Goal: Task Accomplishment & Management: Complete application form

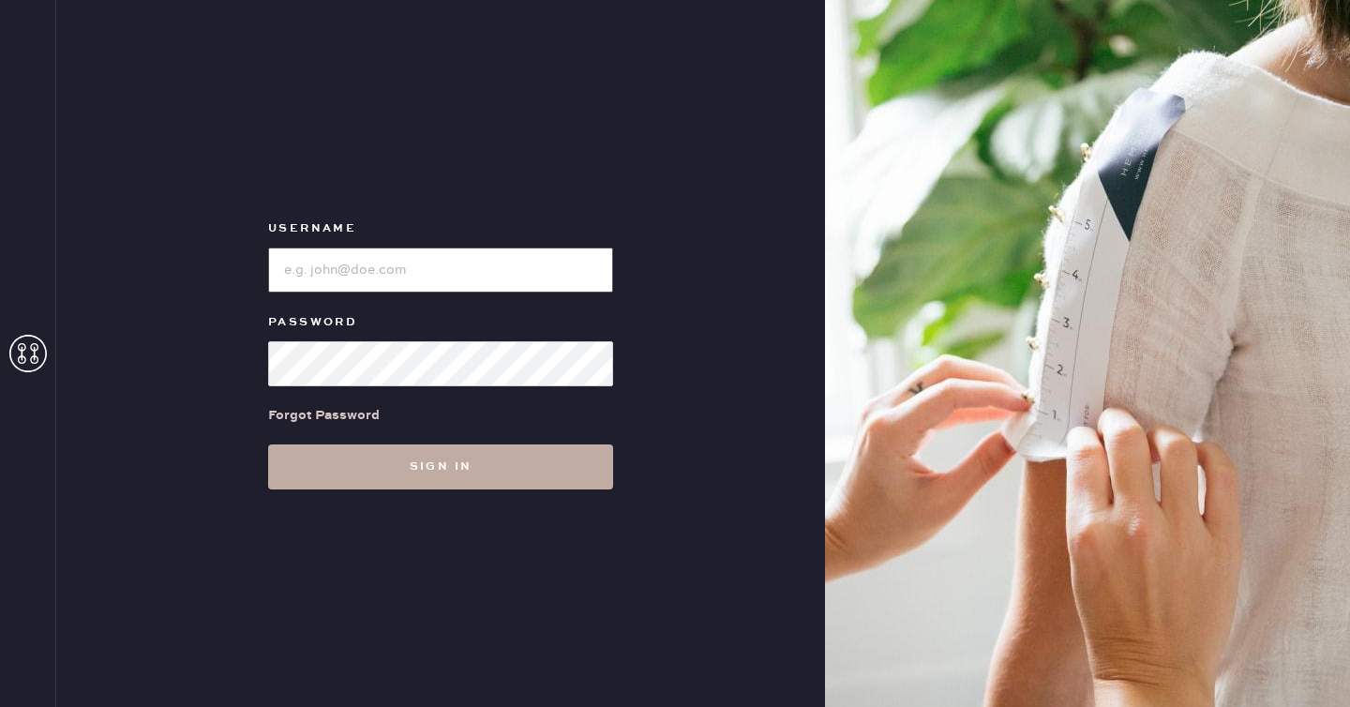
type input "reformationseattle"
click at [448, 458] on button "Sign in" at bounding box center [440, 466] width 345 height 45
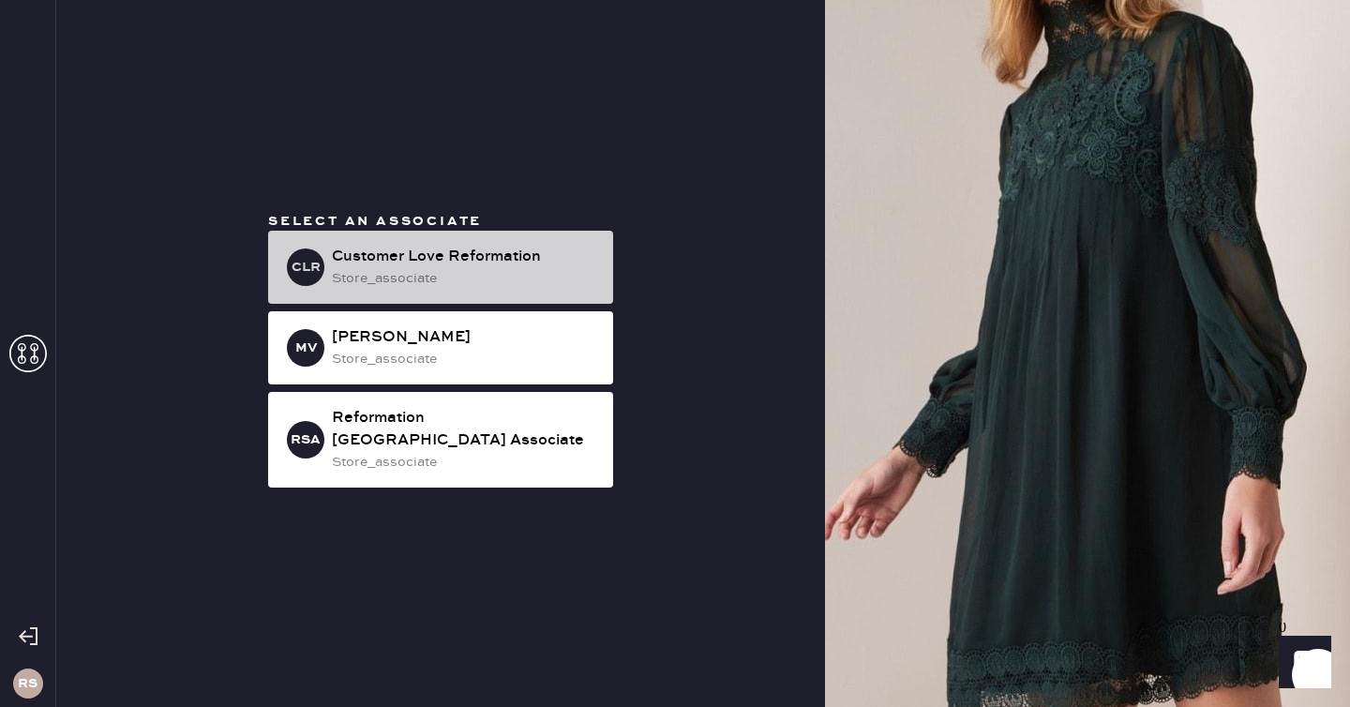
click at [488, 265] on div "Customer Love Reformation" at bounding box center [465, 257] width 266 height 23
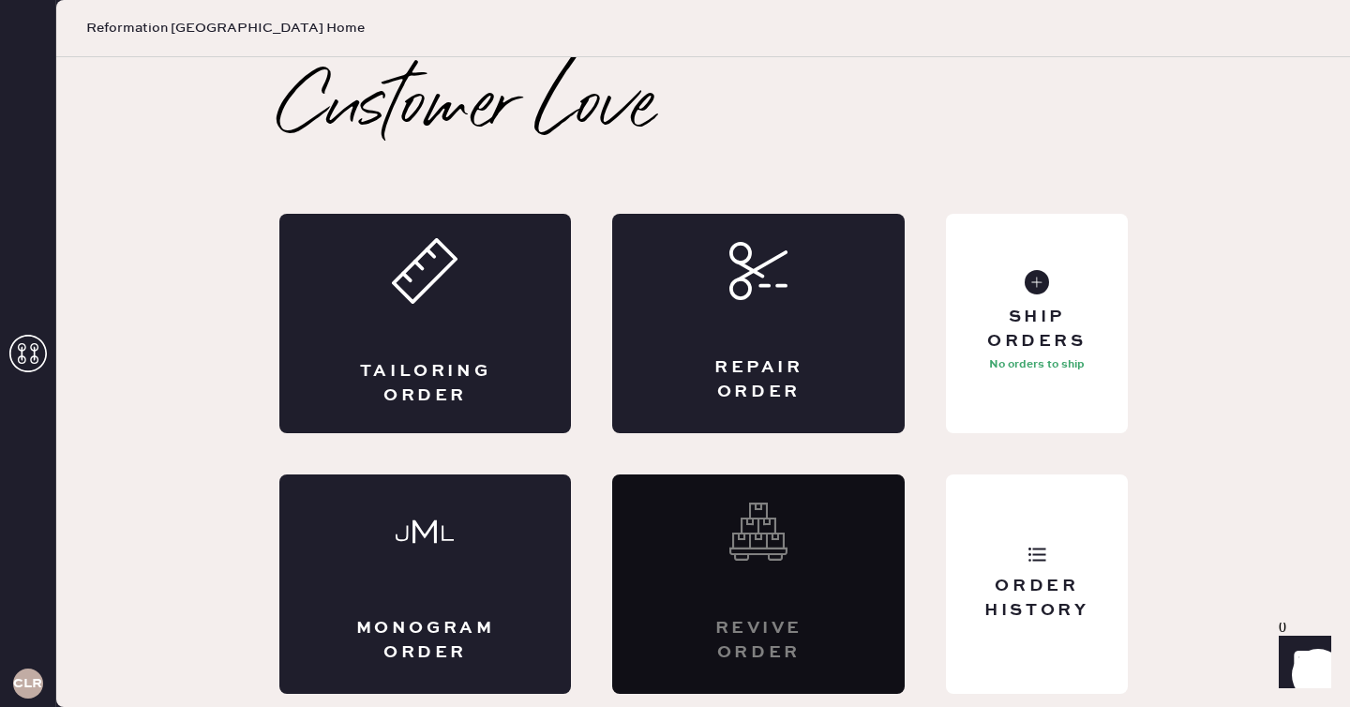
click at [20, 687] on h3 "CLR" at bounding box center [27, 683] width 29 height 13
click at [31, 347] on icon at bounding box center [28, 354] width 38 height 38
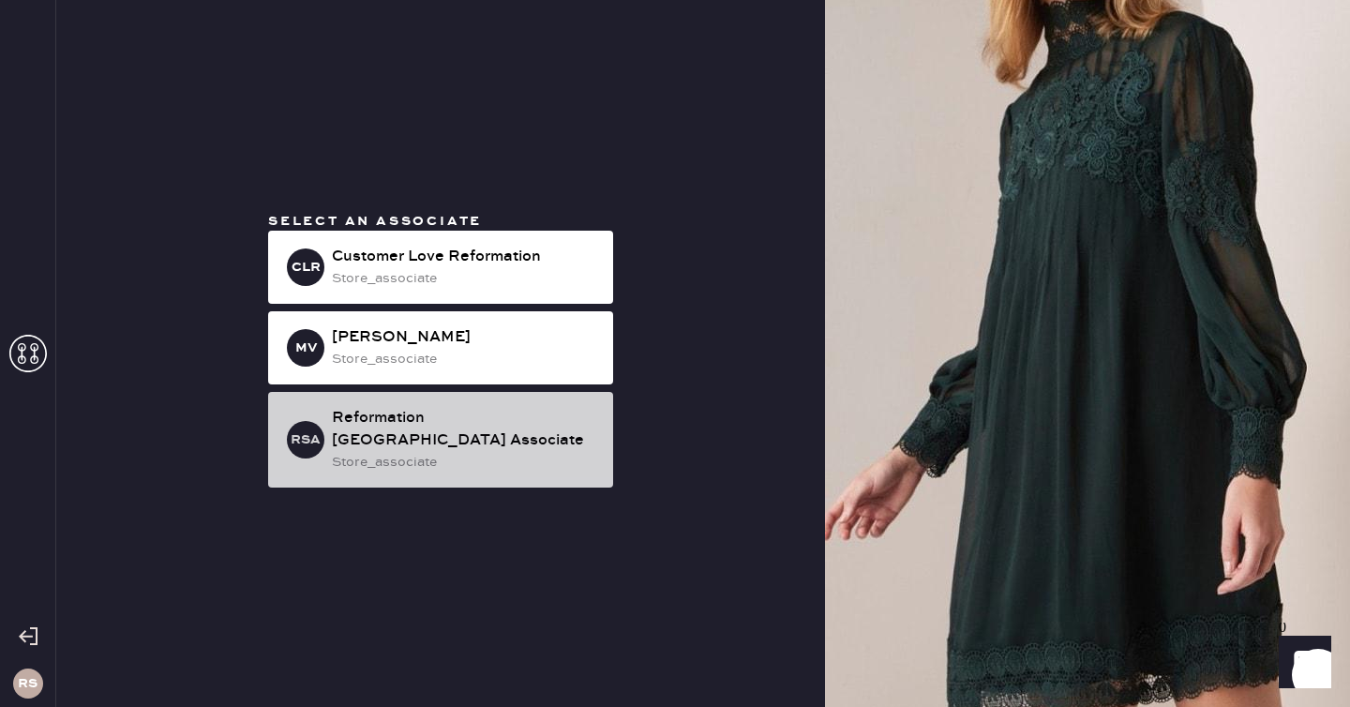
click at [475, 452] on div "store_associate" at bounding box center [465, 462] width 266 height 21
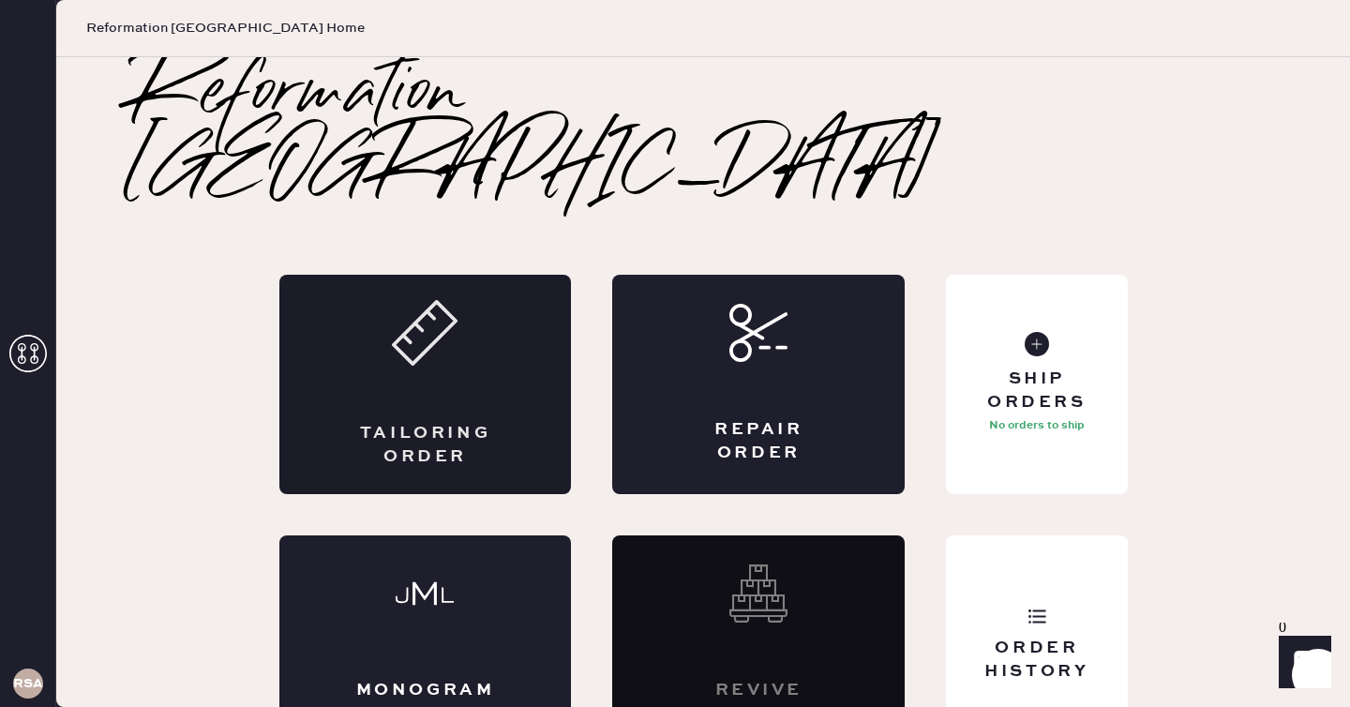
click at [473, 275] on div "Tailoring Order" at bounding box center [425, 384] width 293 height 219
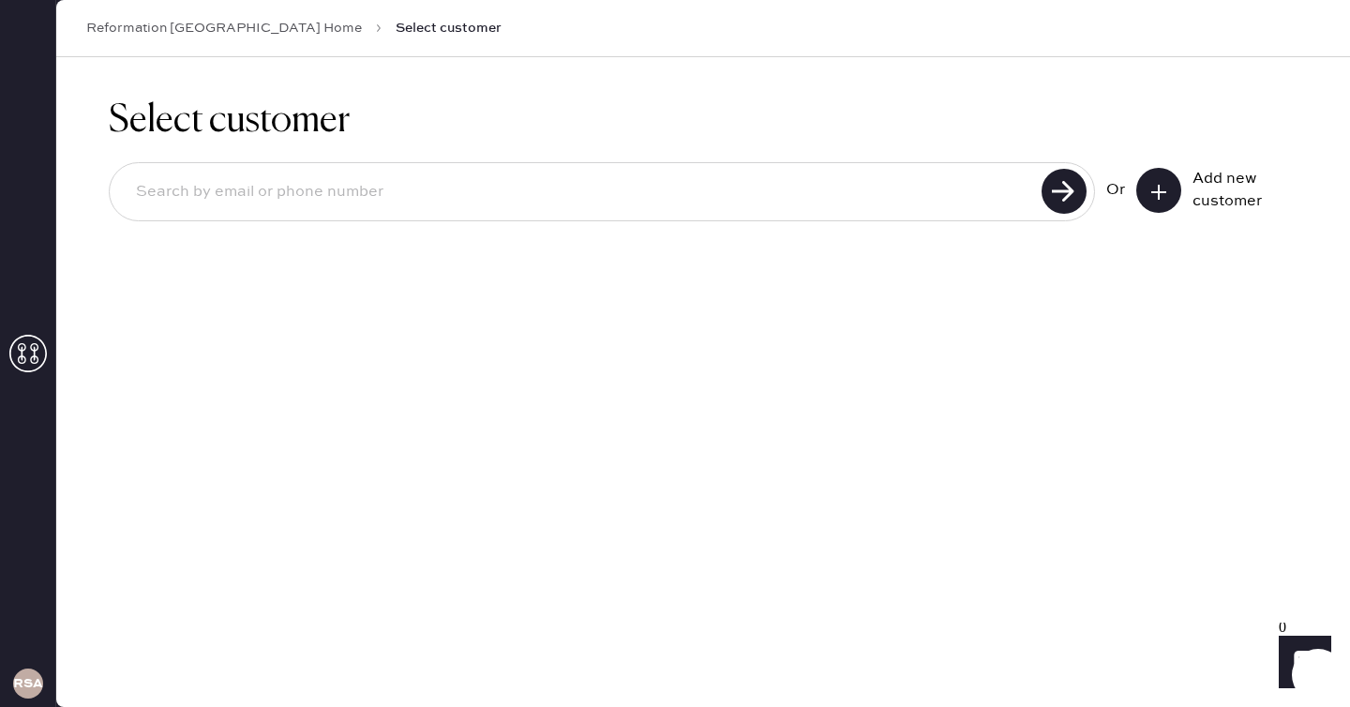
click at [492, 180] on input at bounding box center [578, 192] width 915 height 43
type input "[EMAIL_ADDRESS][DOMAIN_NAME]"
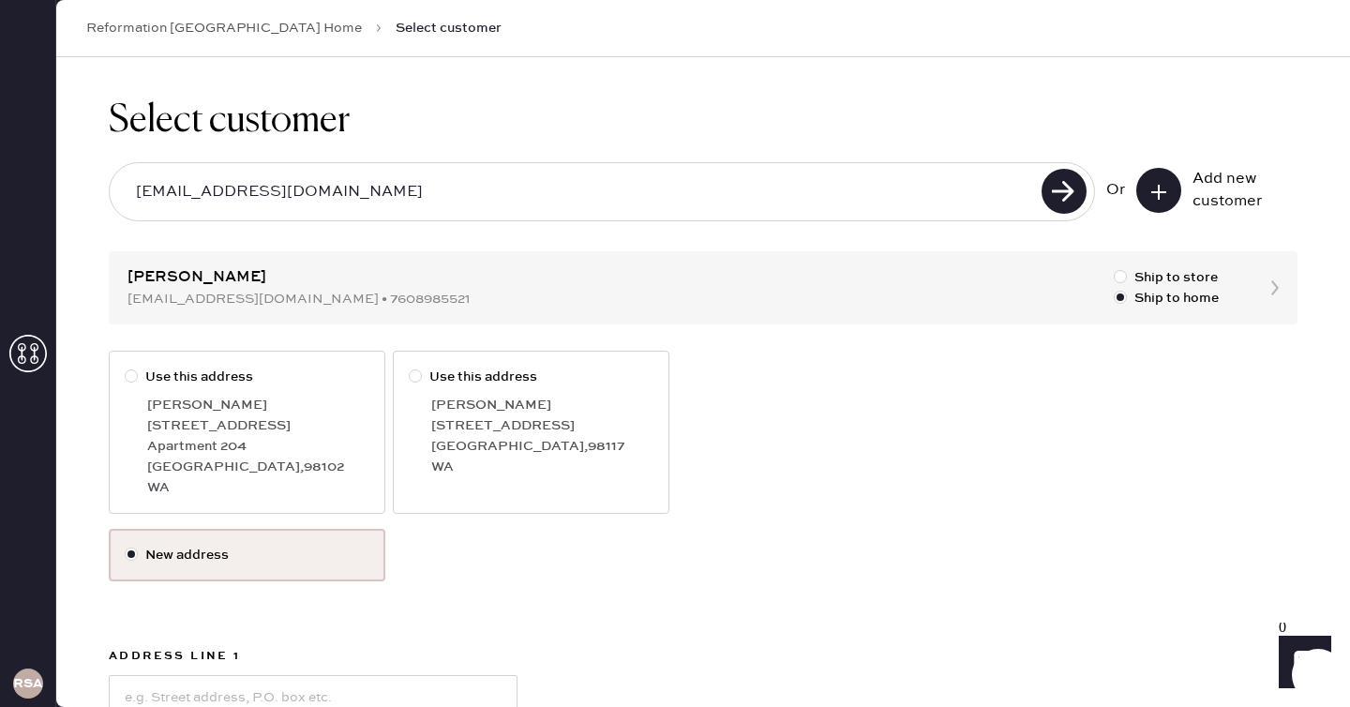
click at [166, 402] on div "[PERSON_NAME]" at bounding box center [258, 405] width 222 height 21
click at [126, 368] on input "Use this address" at bounding box center [125, 367] width 1 height 1
radio input "true"
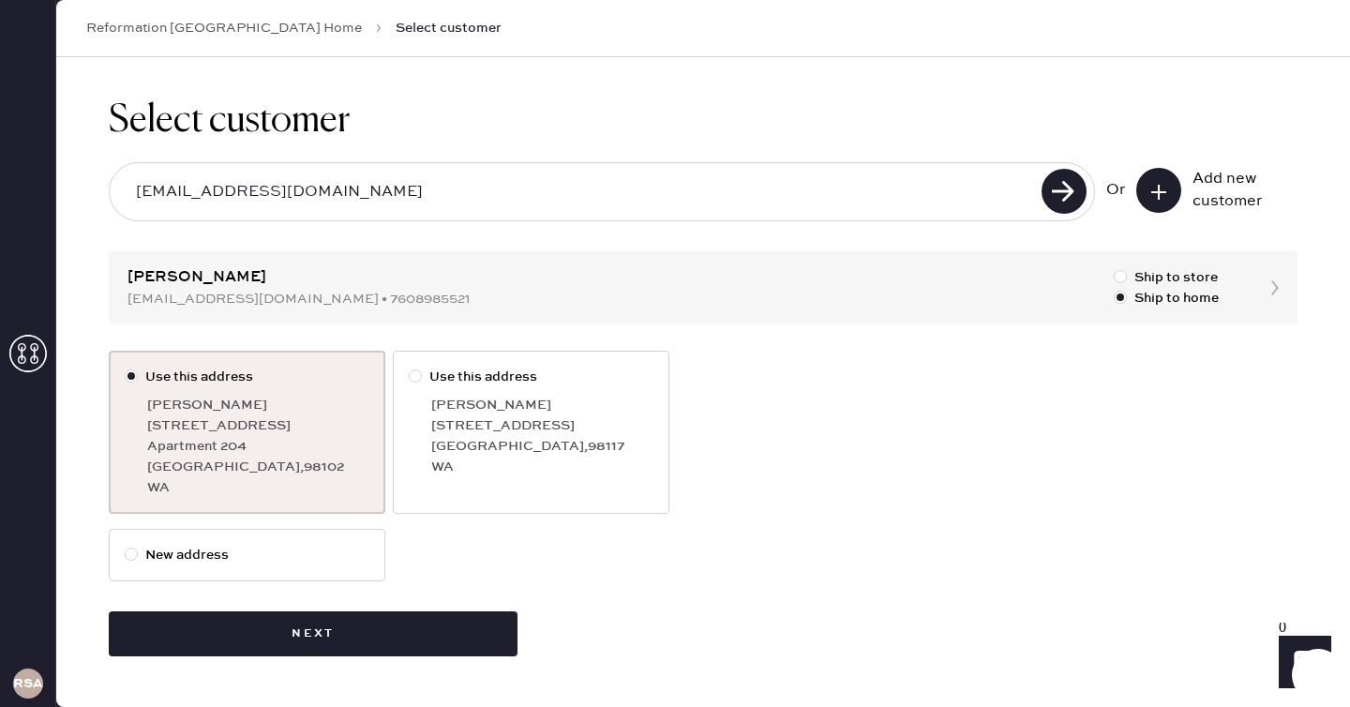
click at [453, 443] on div "[GEOGRAPHIC_DATA] , 98117" at bounding box center [542, 446] width 222 height 21
click at [410, 368] on input "Use this address" at bounding box center [409, 367] width 1 height 1
radio input "true"
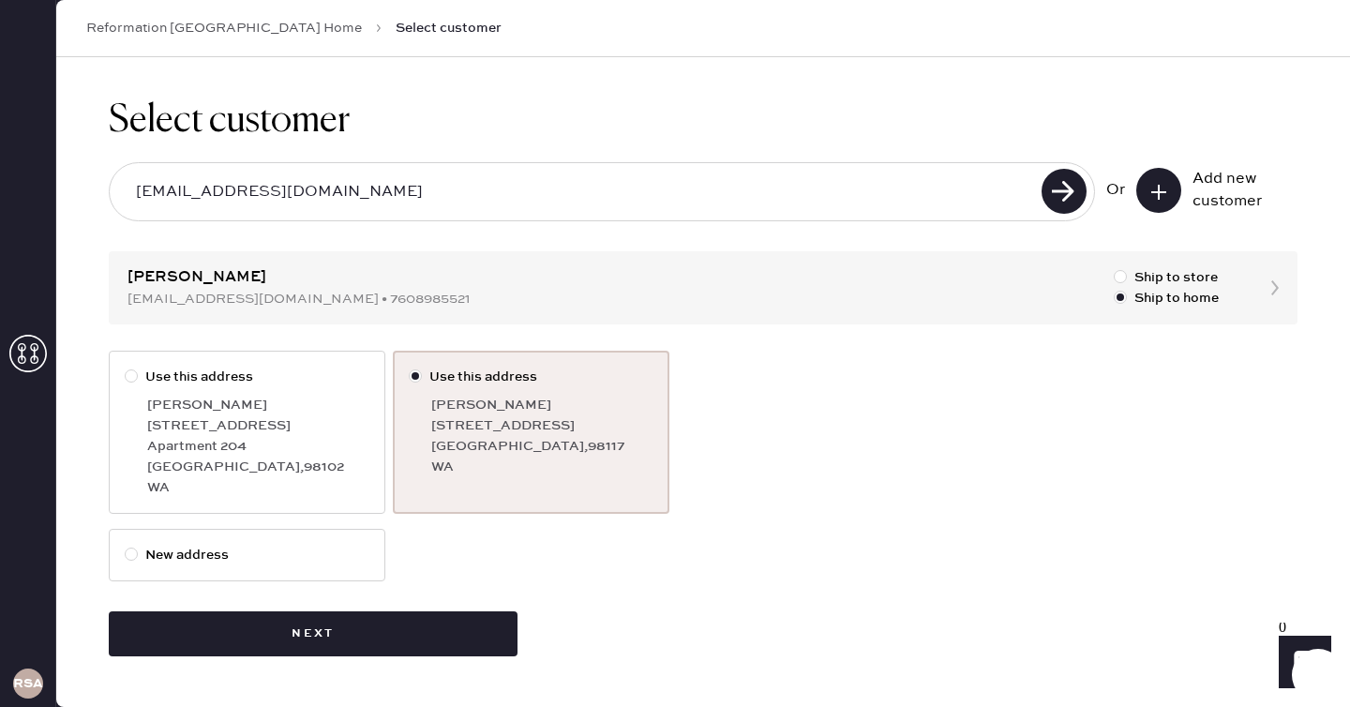
click at [286, 441] on div "Apartment 204" at bounding box center [258, 446] width 222 height 21
click at [126, 368] on input "Use this address" at bounding box center [125, 367] width 1 height 1
radio input "true"
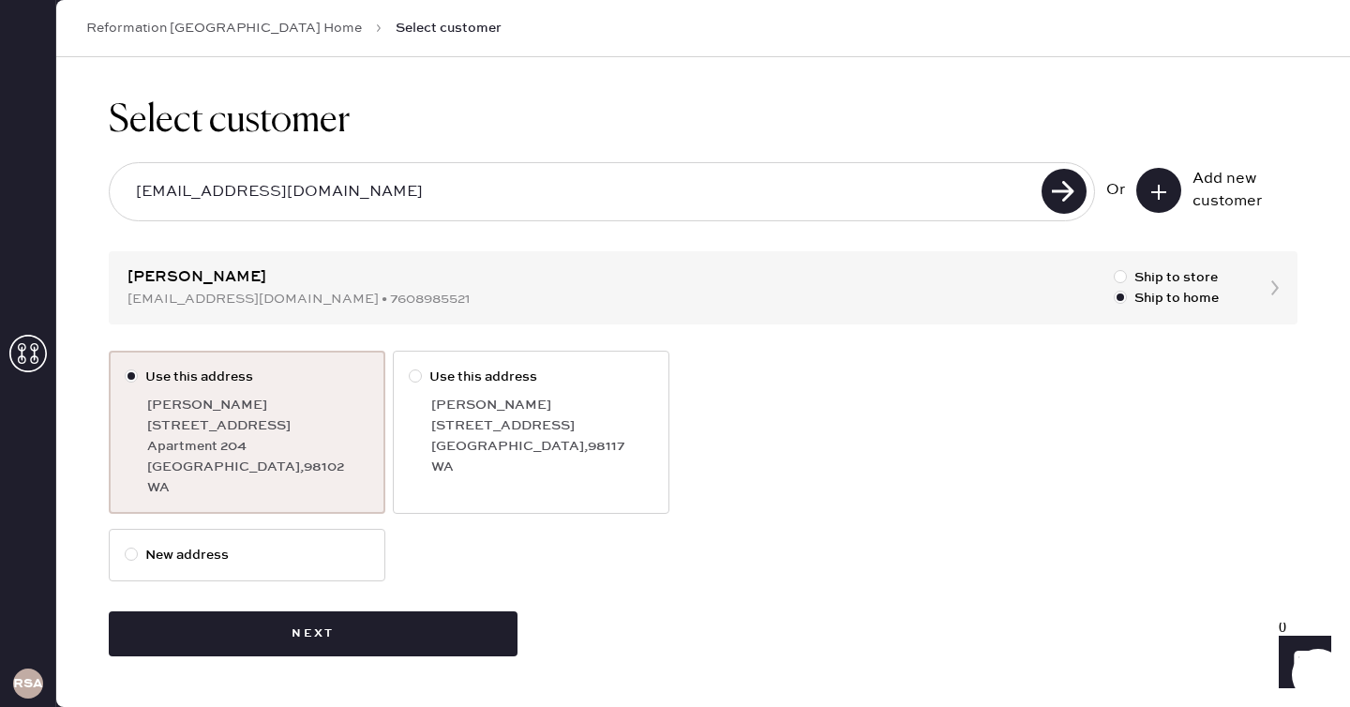
click at [455, 432] on div "[STREET_ADDRESS]" at bounding box center [542, 425] width 222 height 21
click at [410, 368] on input "Use this address" at bounding box center [409, 367] width 1 height 1
radio input "true"
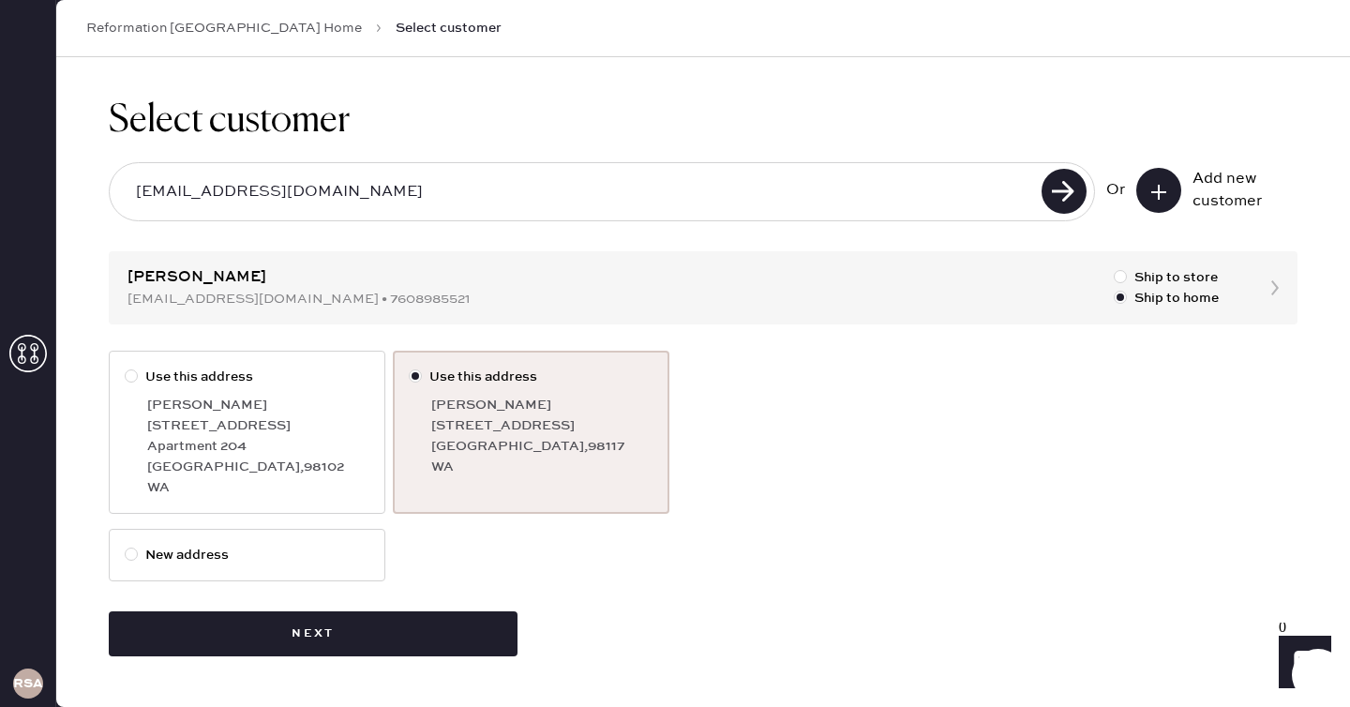
click at [321, 456] on div "Apartment 204" at bounding box center [258, 446] width 222 height 21
click at [126, 368] on input "Use this address" at bounding box center [125, 367] width 1 height 1
radio input "true"
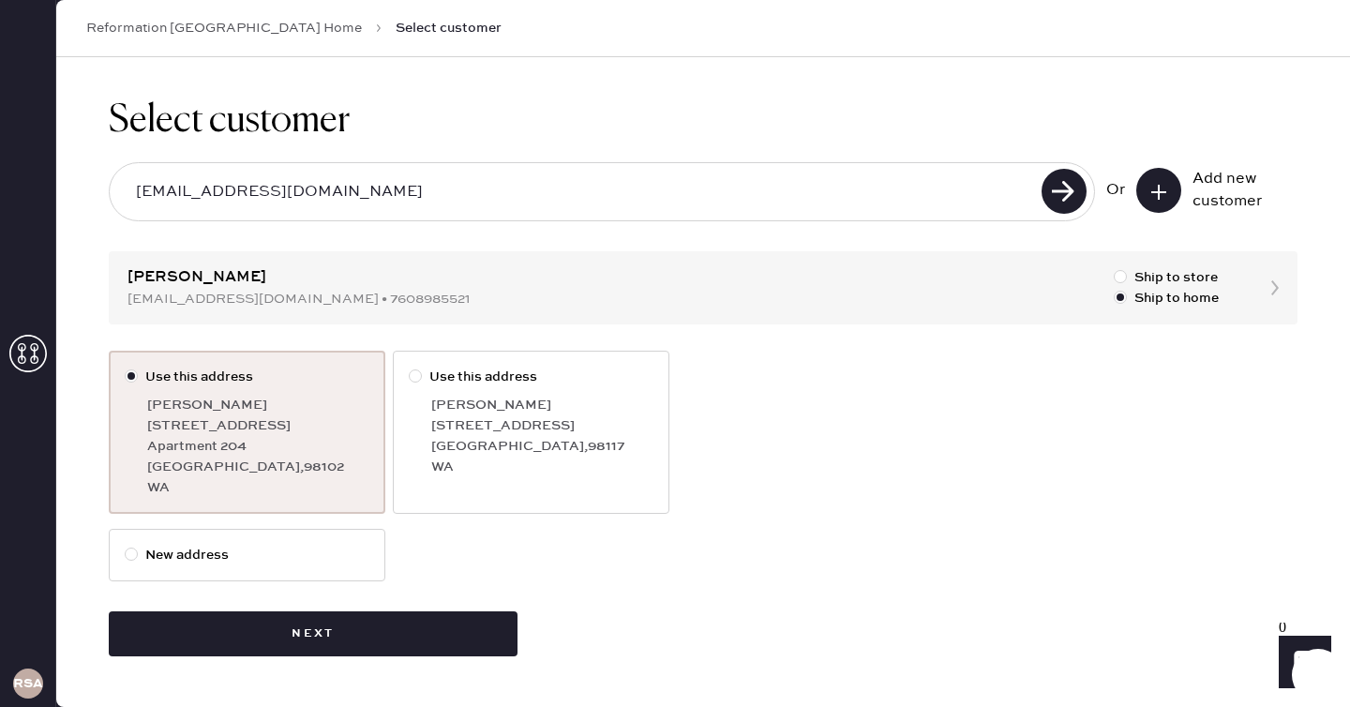
click at [263, 536] on label "New address" at bounding box center [247, 555] width 277 height 53
click at [126, 545] on input "New address" at bounding box center [125, 545] width 1 height 1
radio input "true"
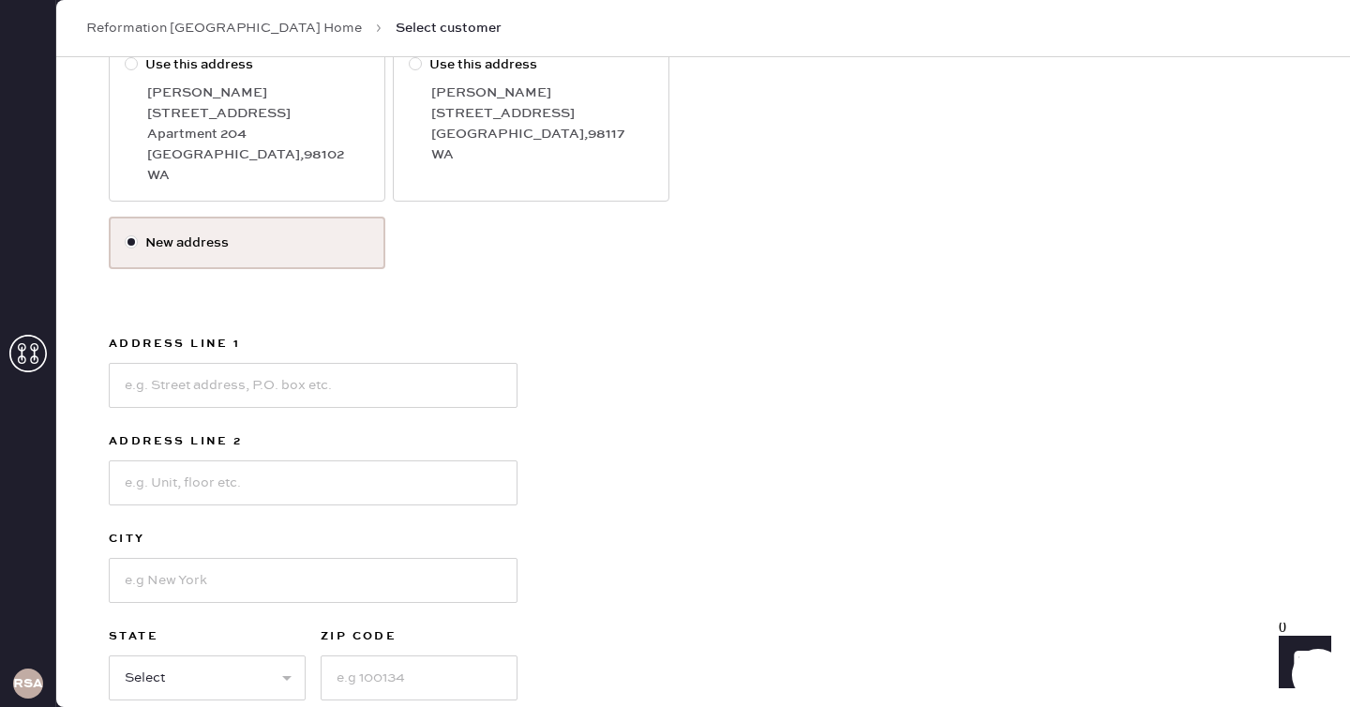
scroll to position [319, 0]
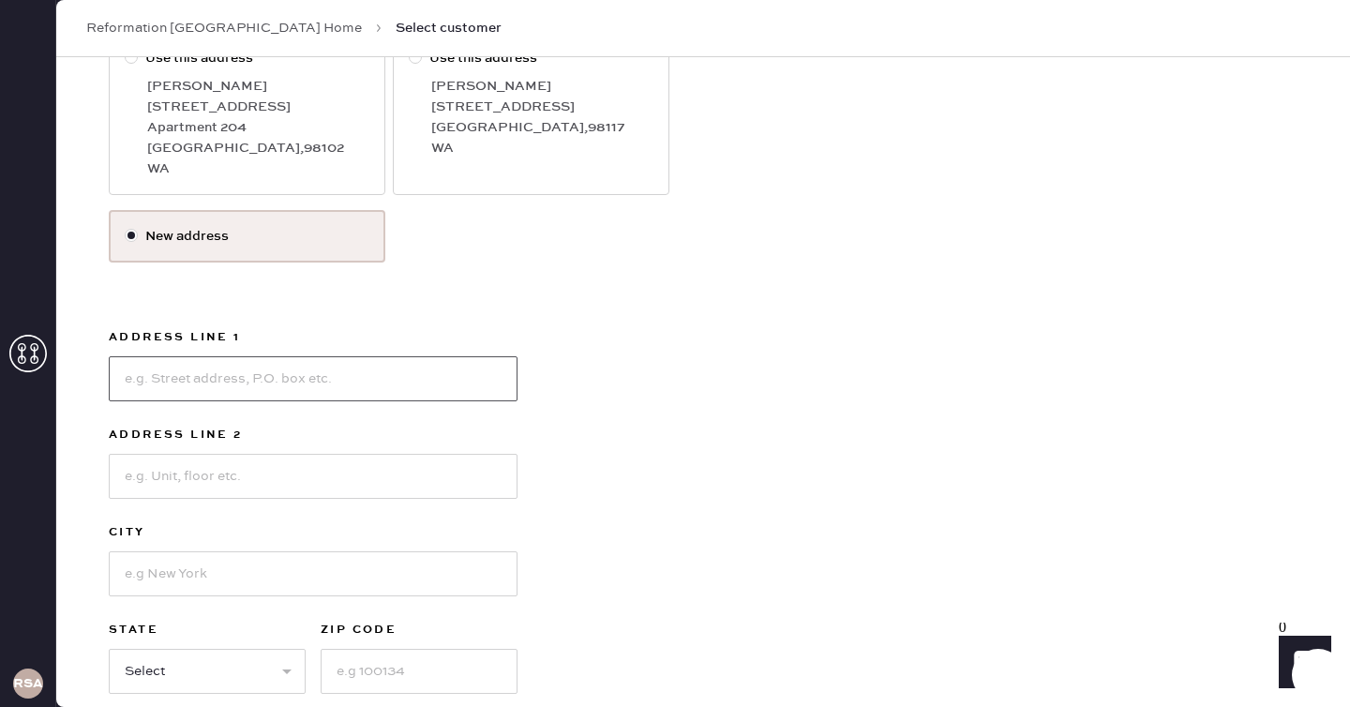
click at [248, 396] on input at bounding box center [313, 378] width 409 height 45
type input "[STREET_ADDRESS]"
click at [256, 458] on input at bounding box center [313, 476] width 409 height 45
type input "Apt 303"
type input "[GEOGRAPHIC_DATA]"
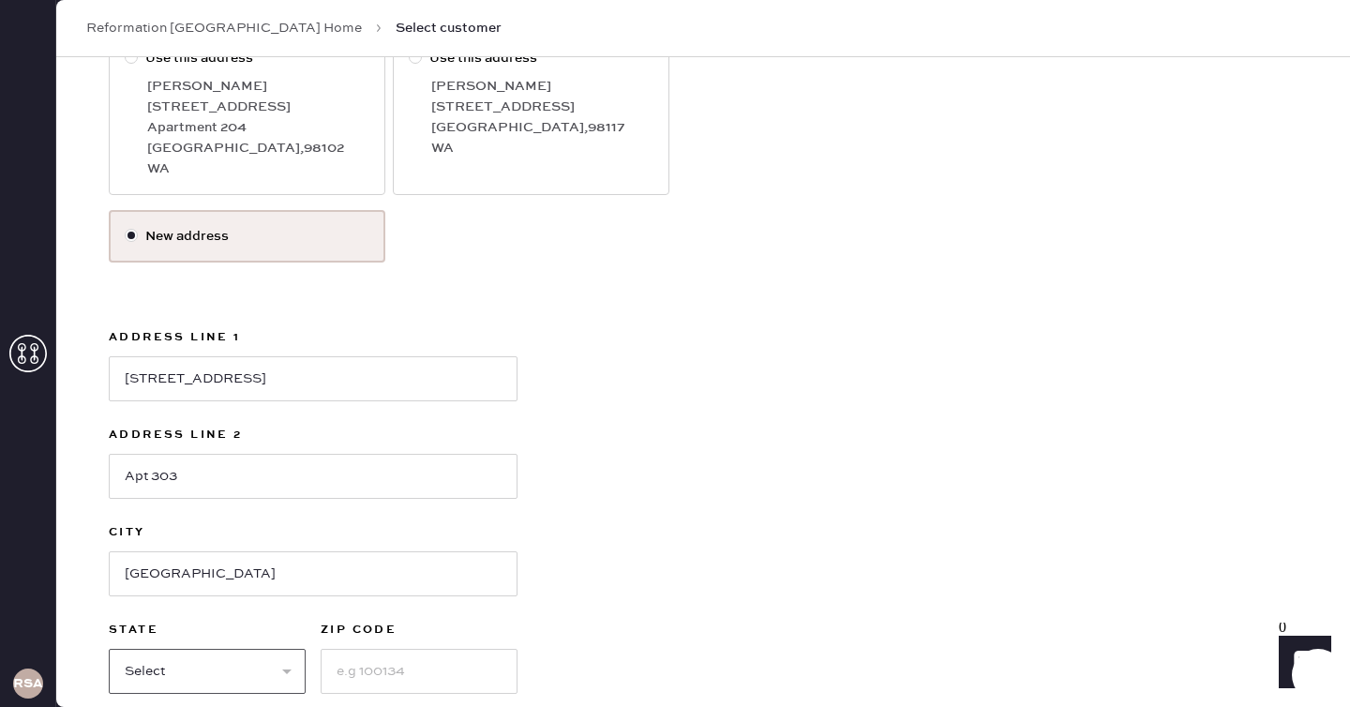
select select "WA"
type input "98102"
click at [638, 485] on div "Use this address [PERSON_NAME][GEOGRAPHIC_DATA][STREET_ADDRESS] Use this [GEOGR…" at bounding box center [703, 396] width 1189 height 729
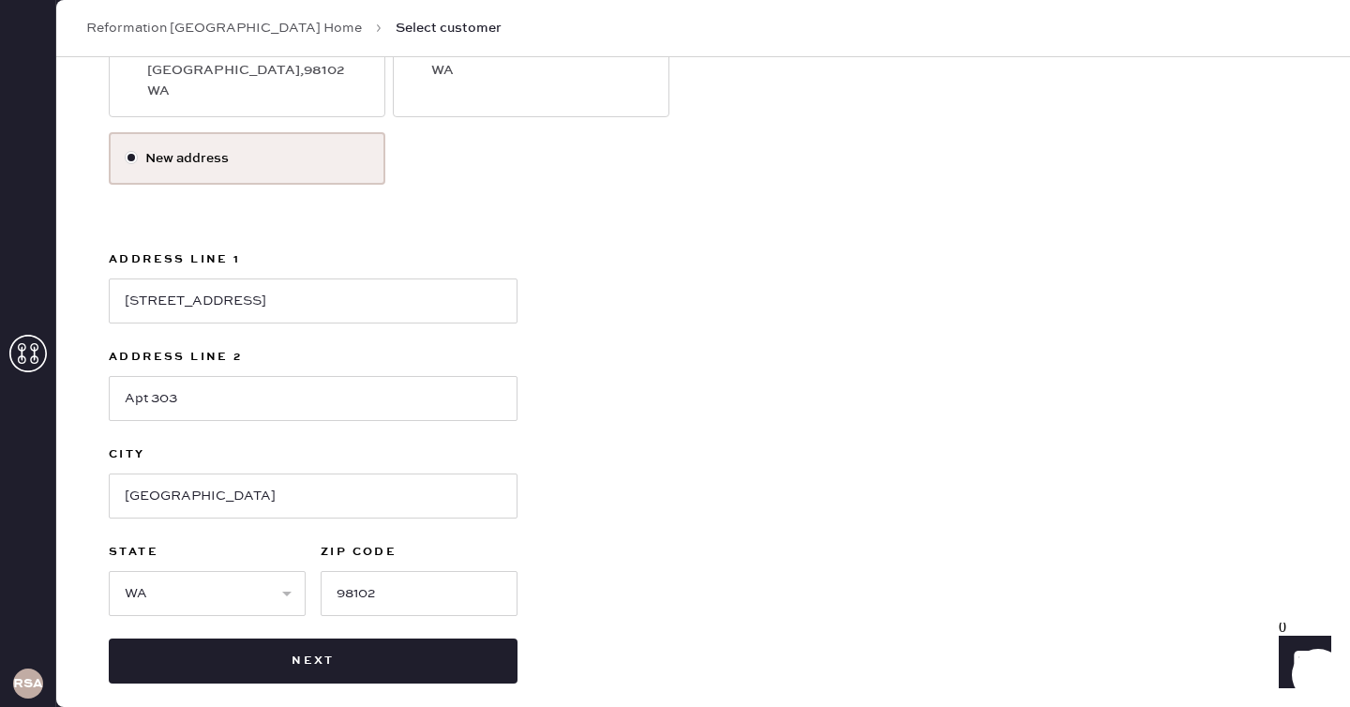
scroll to position [413, 0]
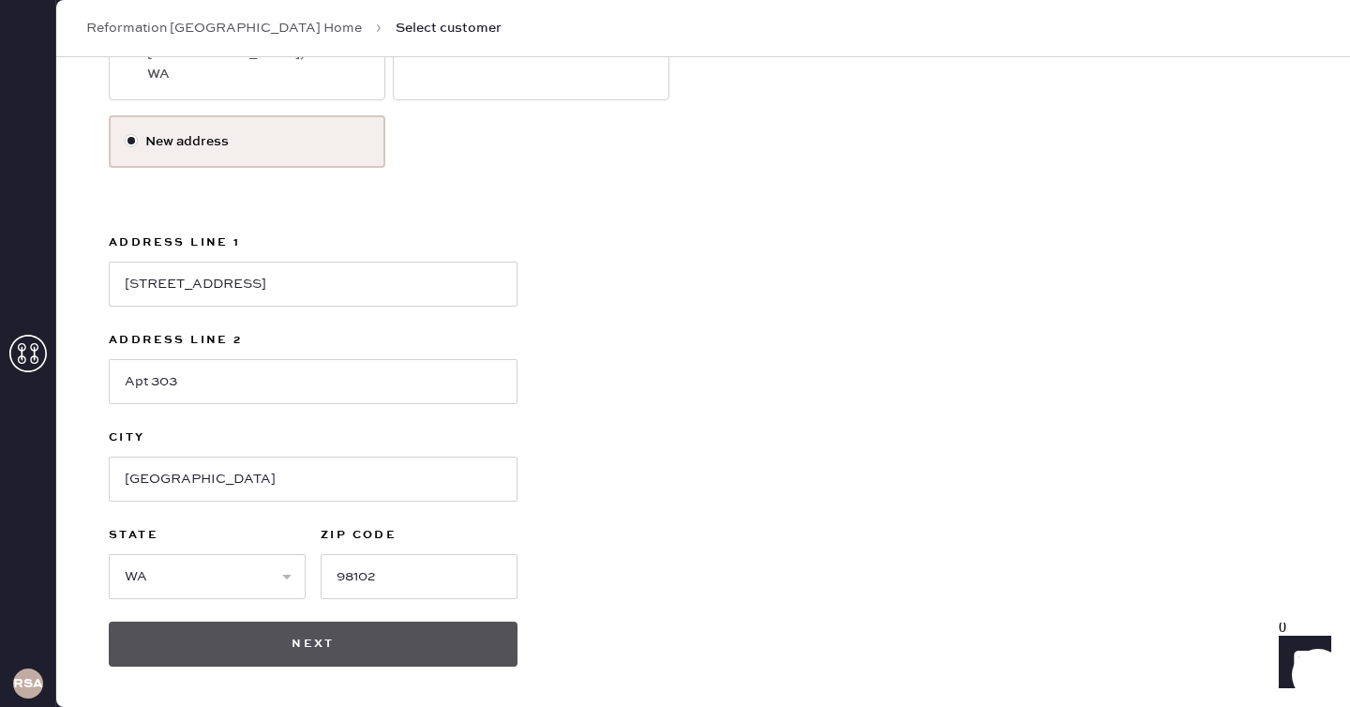
click at [406, 629] on button "Next" at bounding box center [313, 644] width 409 height 45
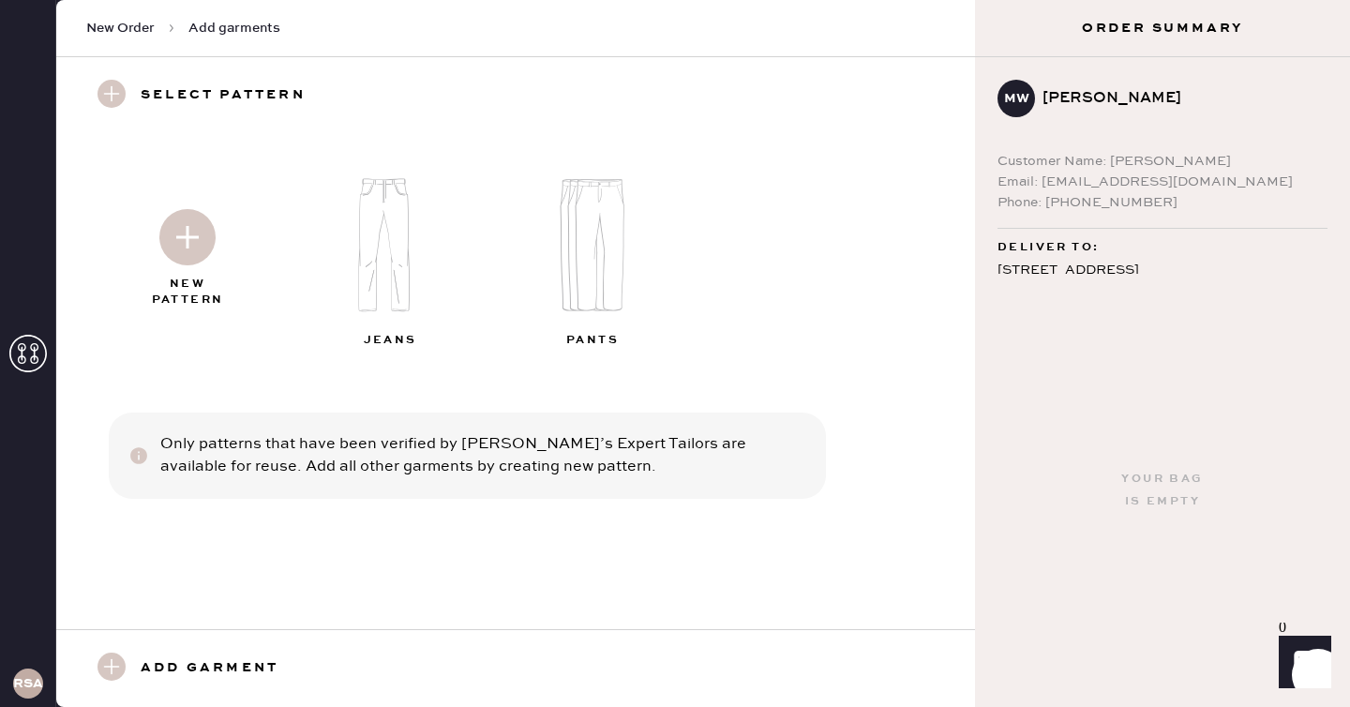
click at [128, 245] on div at bounding box center [187, 234] width 203 height 94
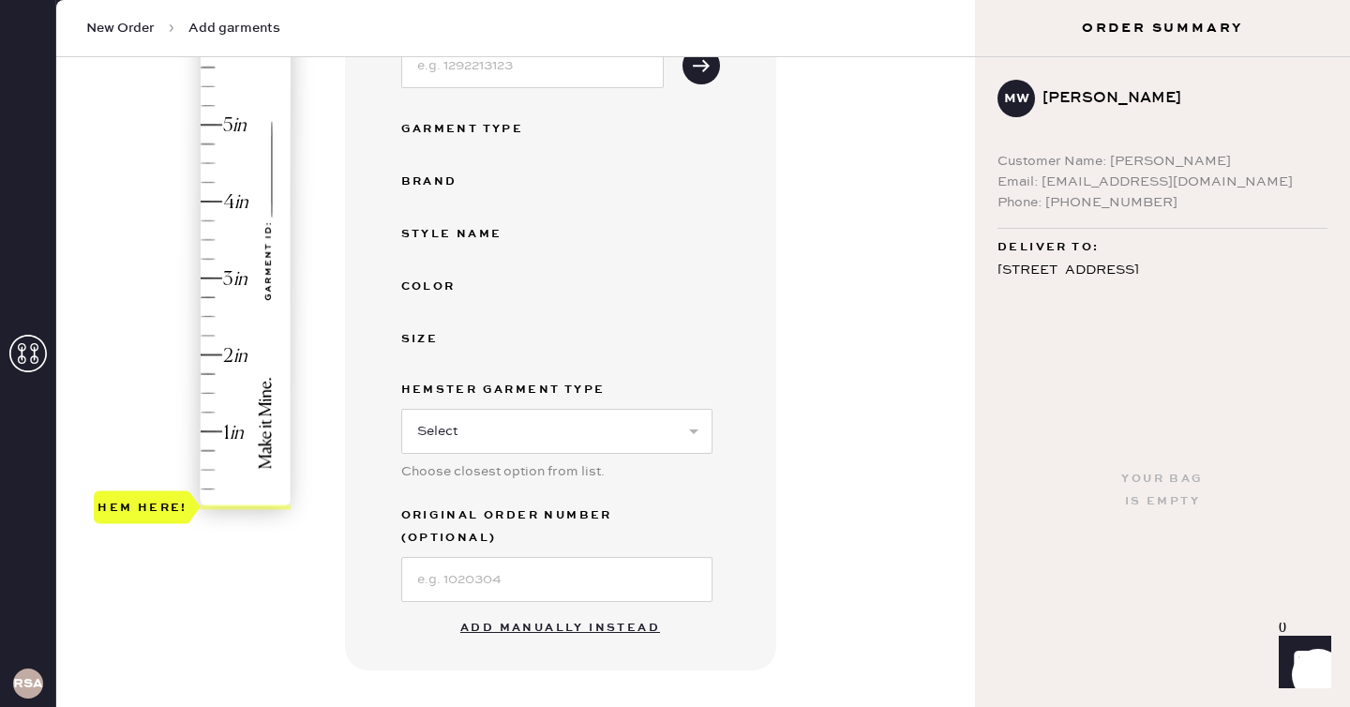
scroll to position [307, 0]
click at [548, 608] on button "Add manually instead" at bounding box center [560, 627] width 222 height 38
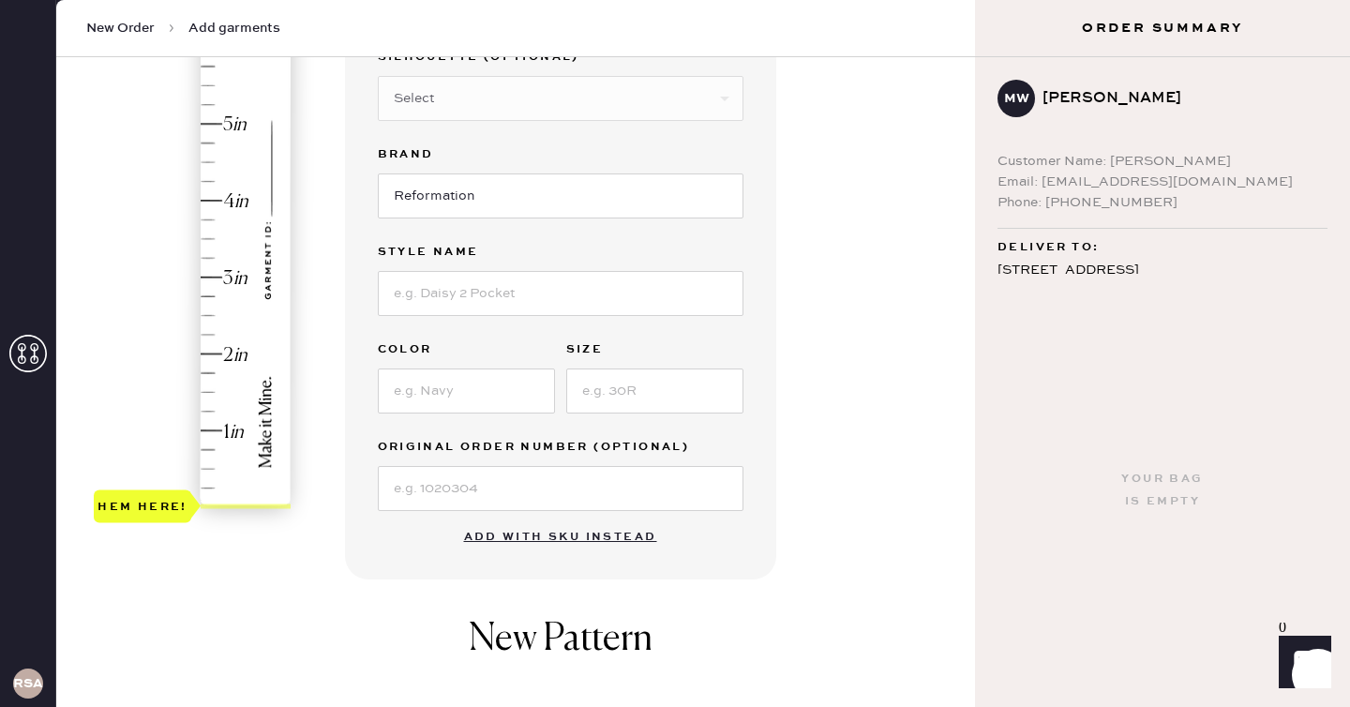
click at [220, 302] on div "Hem here!" at bounding box center [194, 238] width 200 height 553
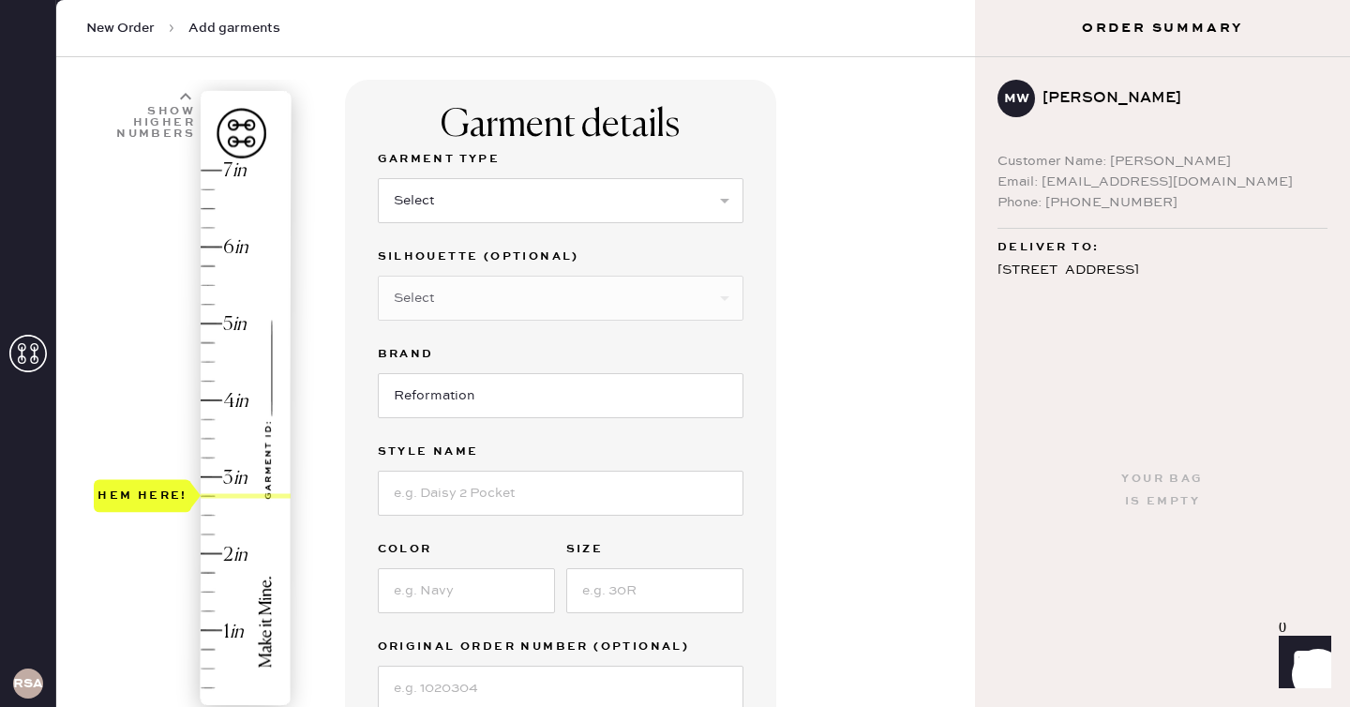
scroll to position [104, 0]
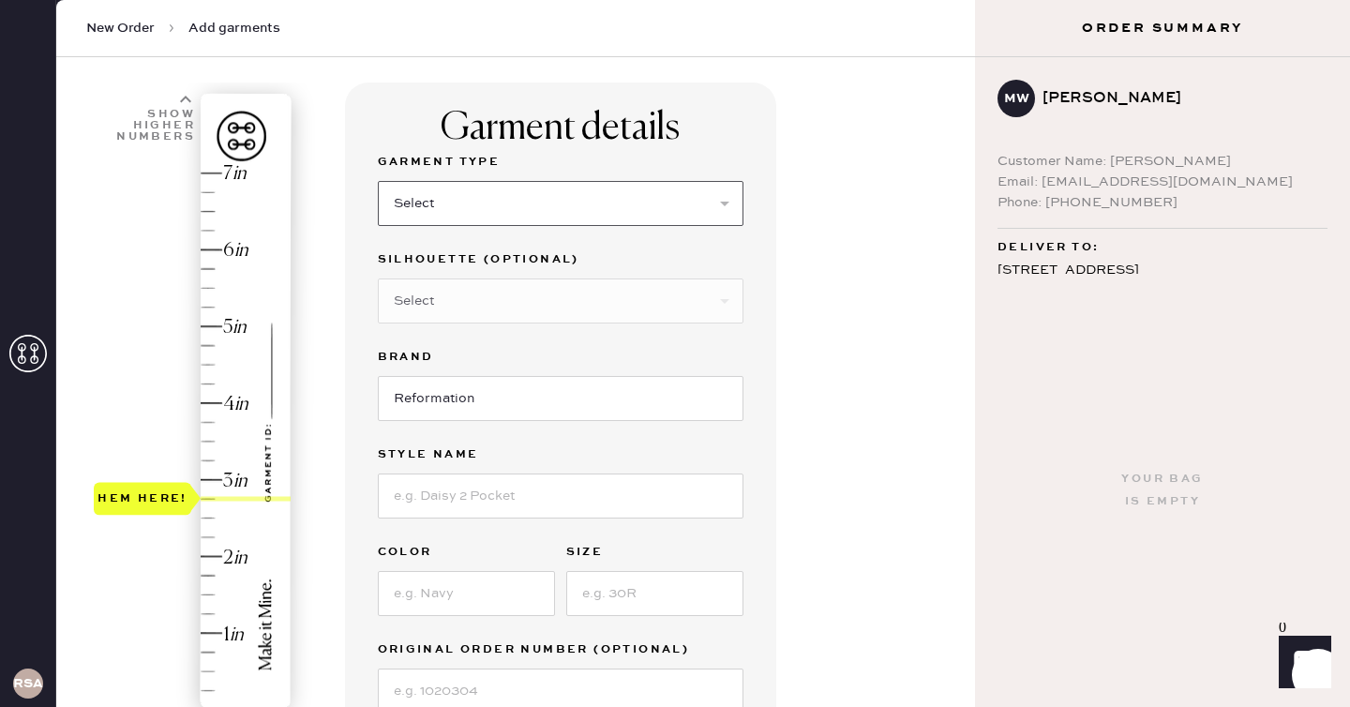
click at [474, 218] on select "Select Basic Skirt Jeans Leggings Pants Shorts Basic Sleeved Dress Basic Sleeve…" at bounding box center [561, 203] width 366 height 45
select select "2"
click at [378, 181] on select "Select Basic Skirt Jeans Leggings Pants Shorts Basic Sleeved Dress Basic Sleeve…" at bounding box center [561, 203] width 366 height 45
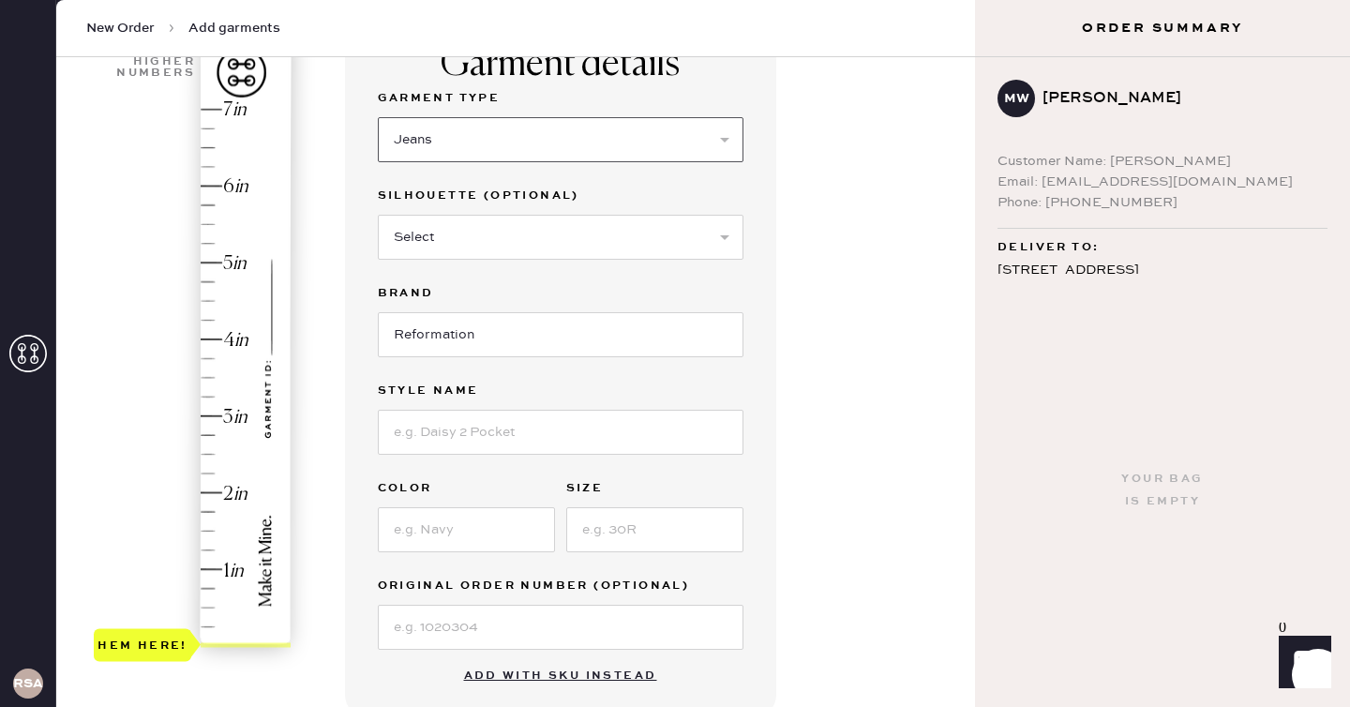
scroll to position [167, 0]
click at [529, 256] on select "Select Shorts Cropped Flare Boot Cut Straight Skinny Other" at bounding box center [561, 238] width 366 height 45
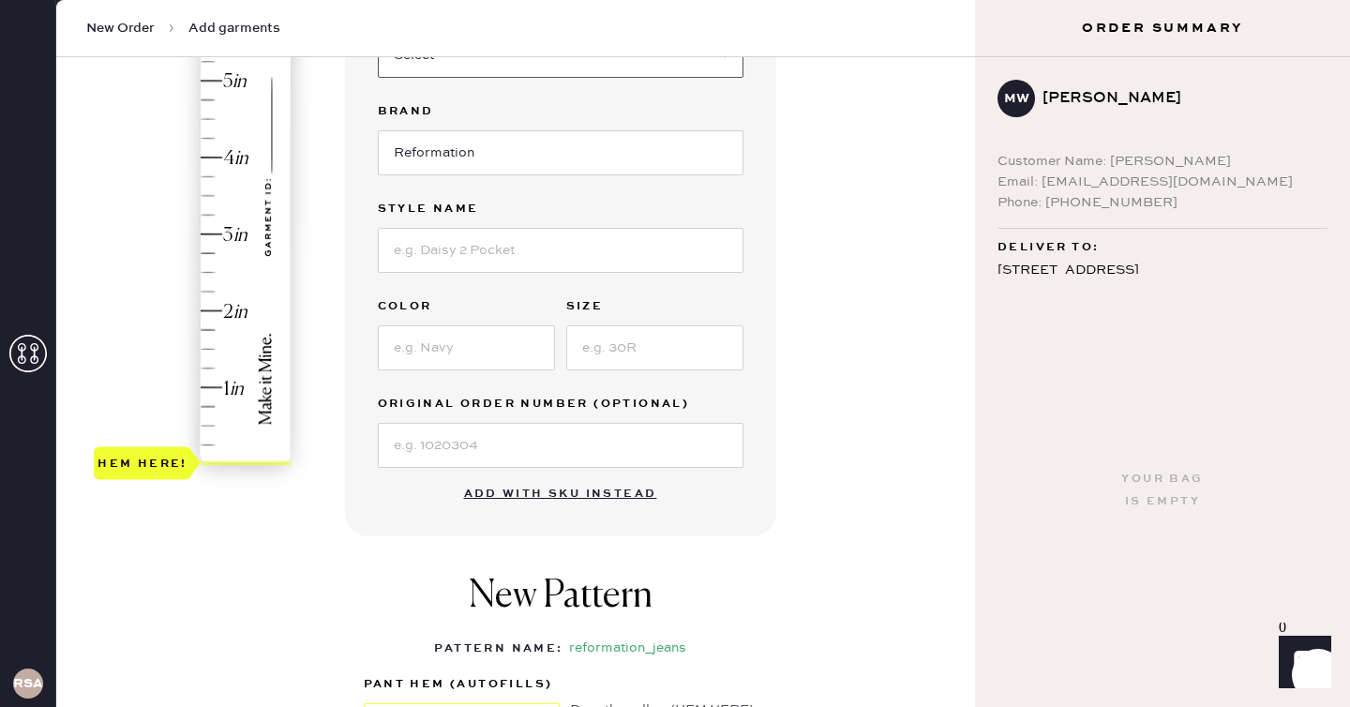
scroll to position [367, 0]
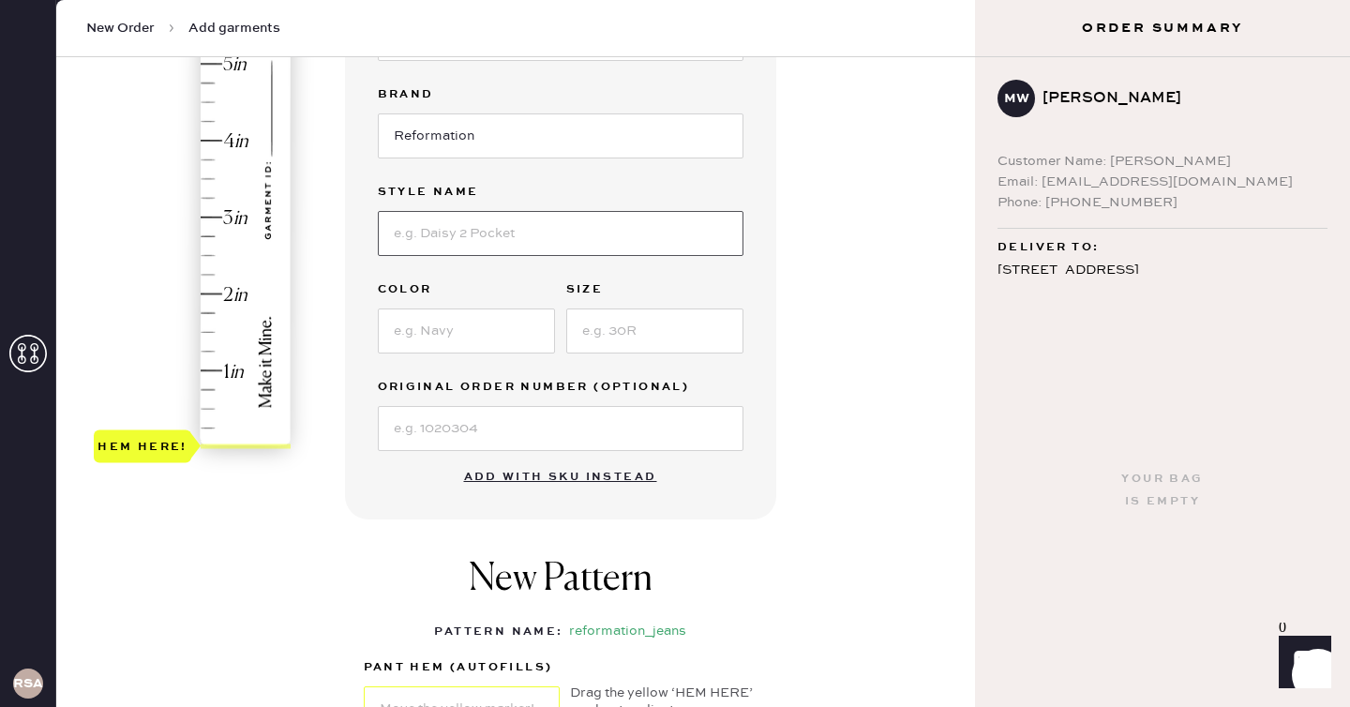
click at [666, 242] on input at bounding box center [561, 233] width 366 height 45
type input "[PERSON_NAME] Rise Slouchy Wide Leg Jeans"
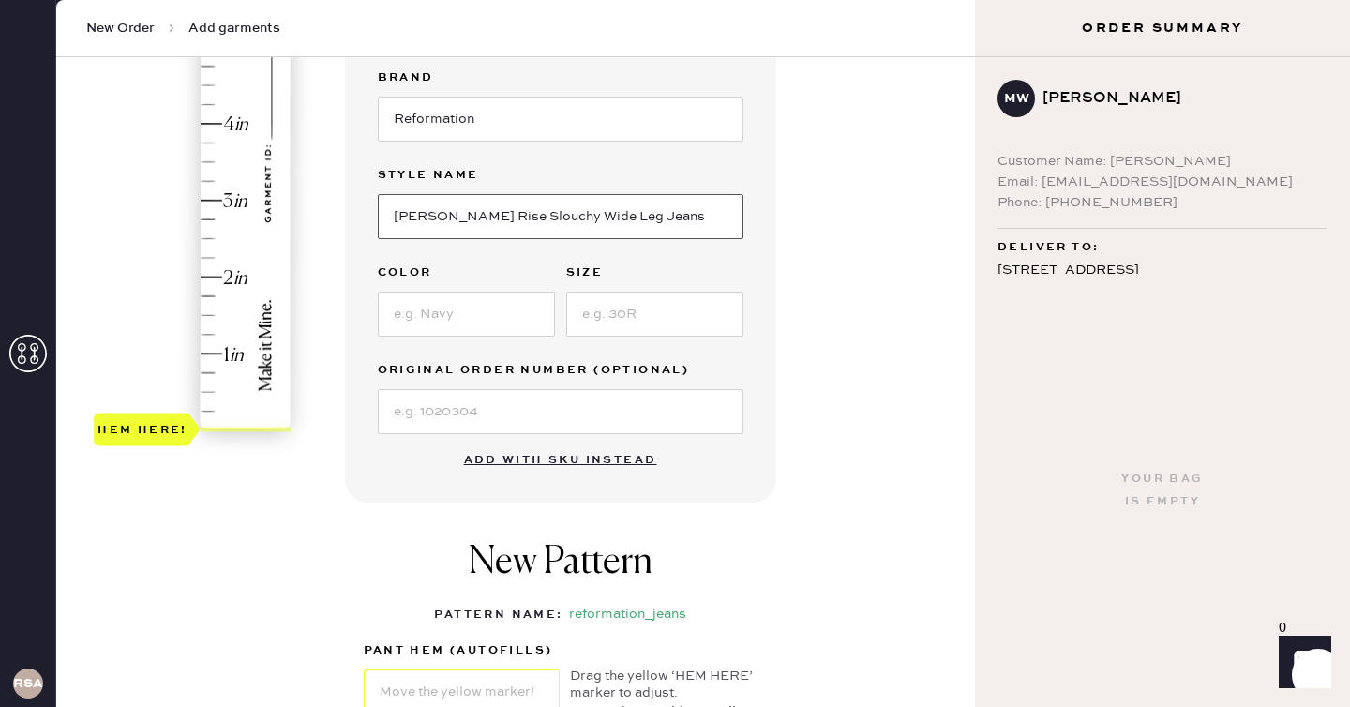
scroll to position [388, 0]
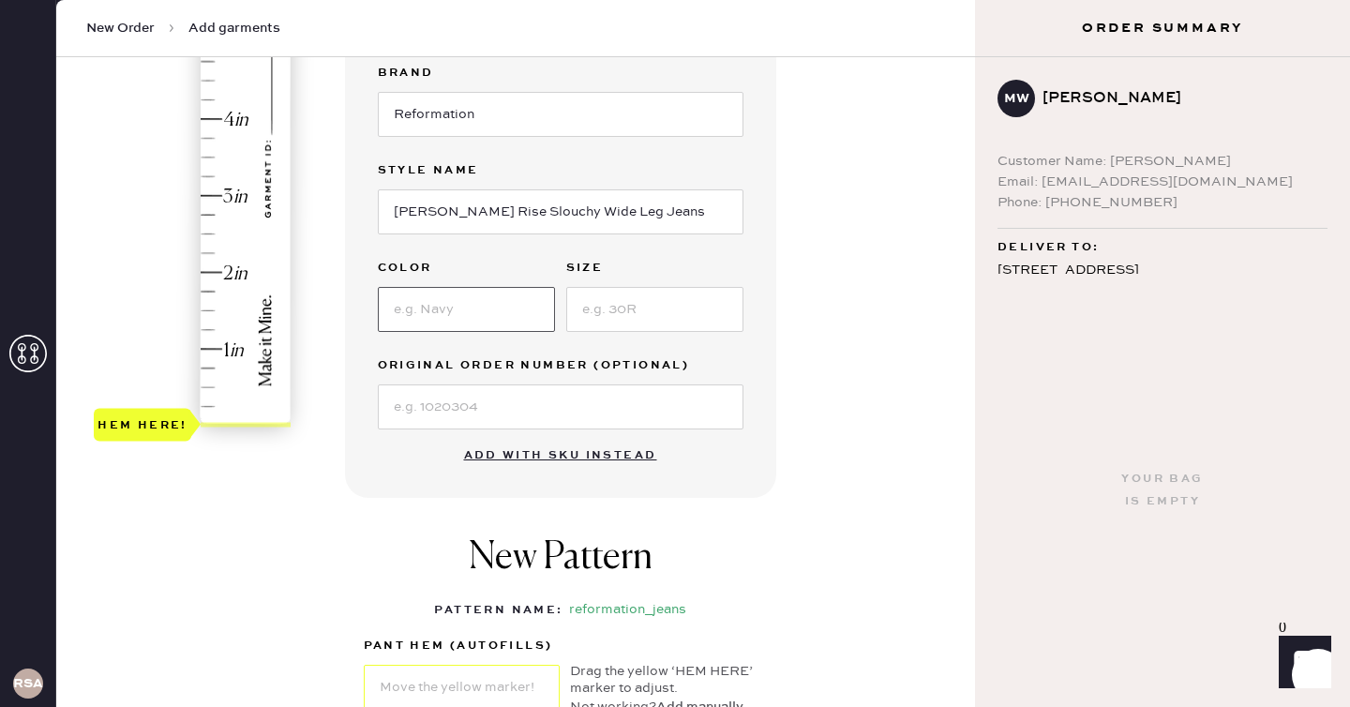
click at [513, 296] on input at bounding box center [466, 309] width 177 height 45
type input "Summit"
type input "30"
type input "2.75"
click at [216, 218] on div "Hem here!" at bounding box center [194, 157] width 200 height 553
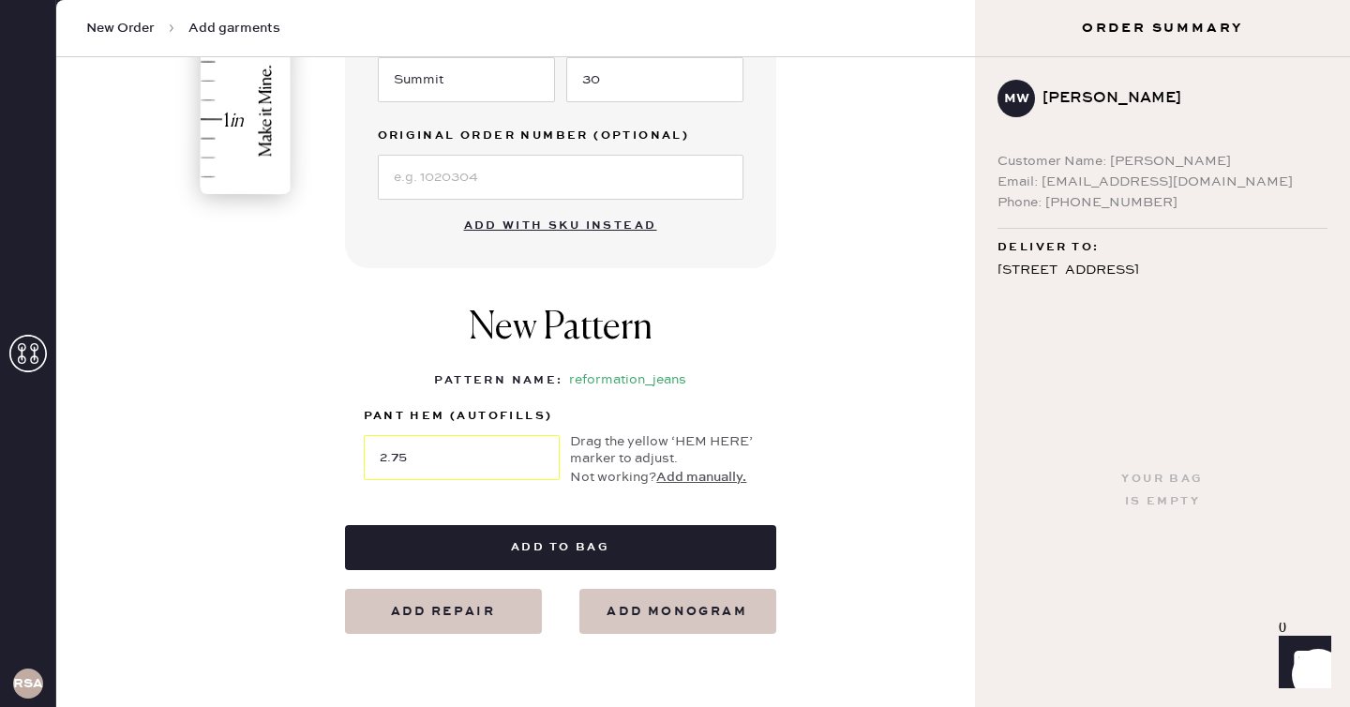
scroll to position [629, 0]
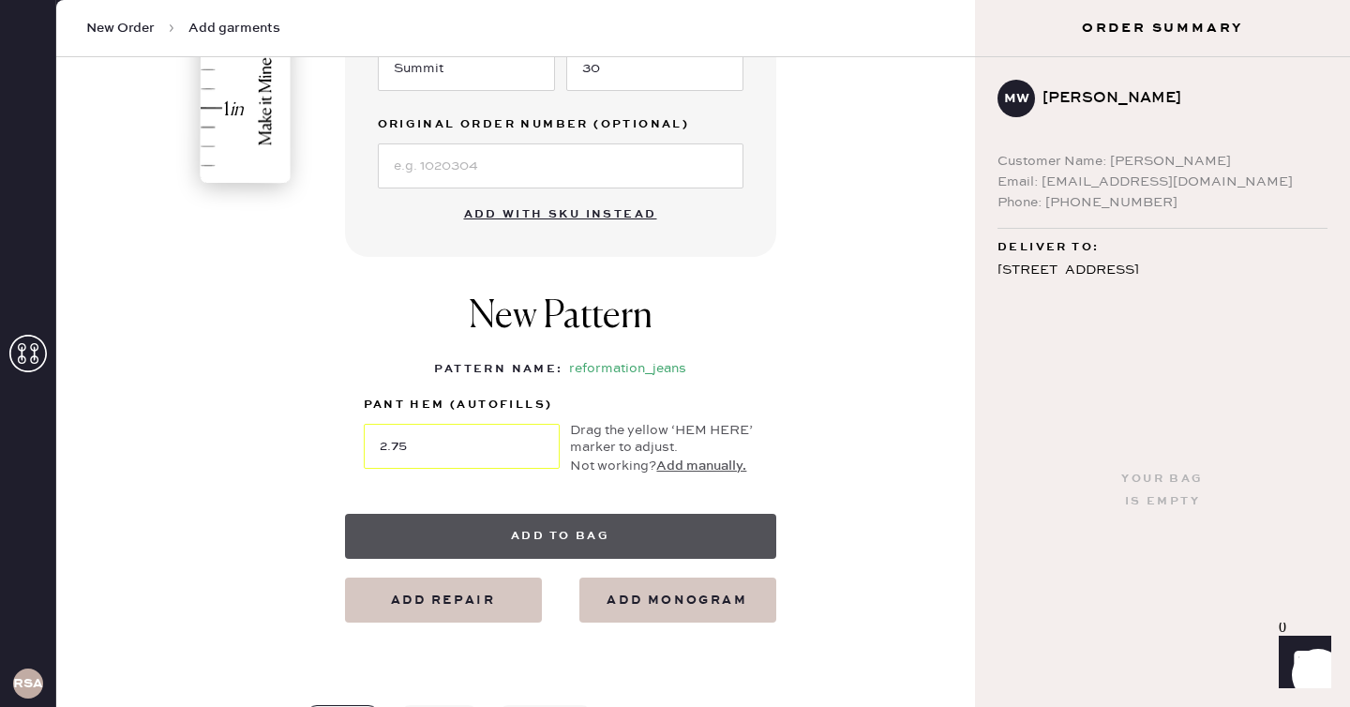
click at [720, 517] on button "Add to bag" at bounding box center [560, 536] width 431 height 45
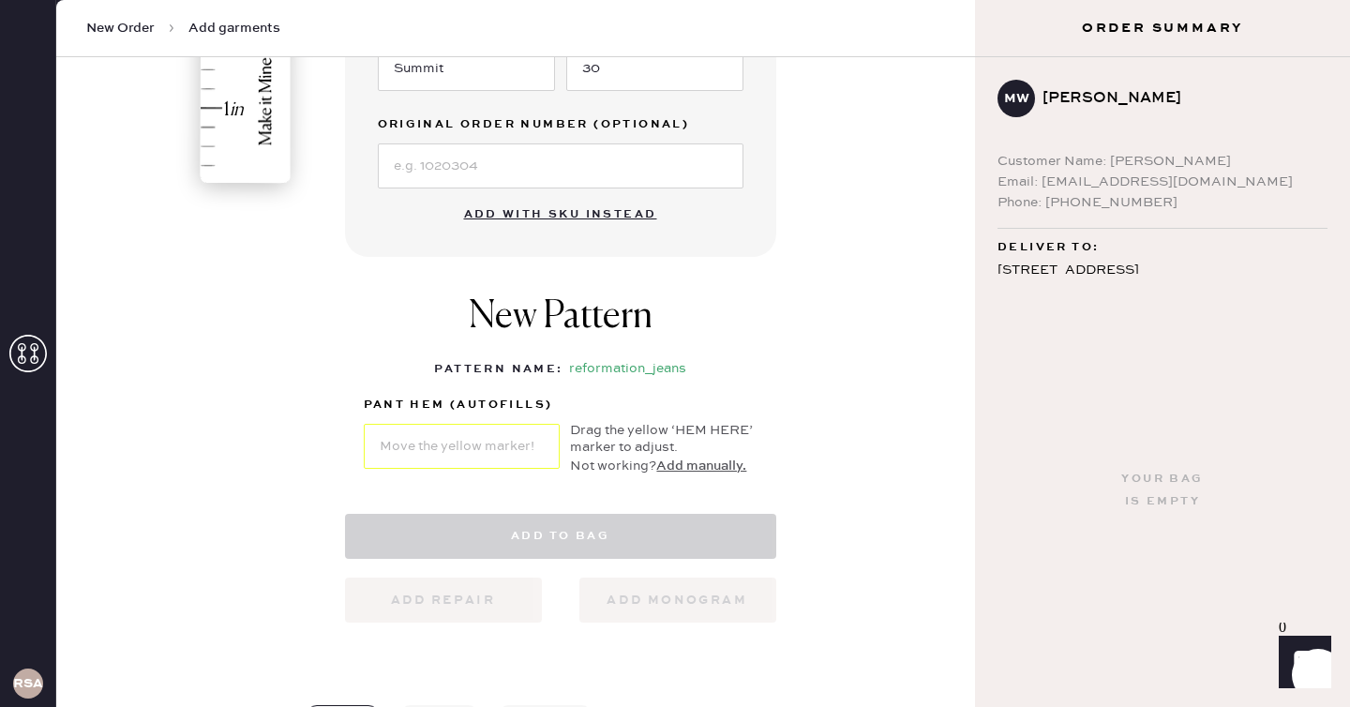
select select "2"
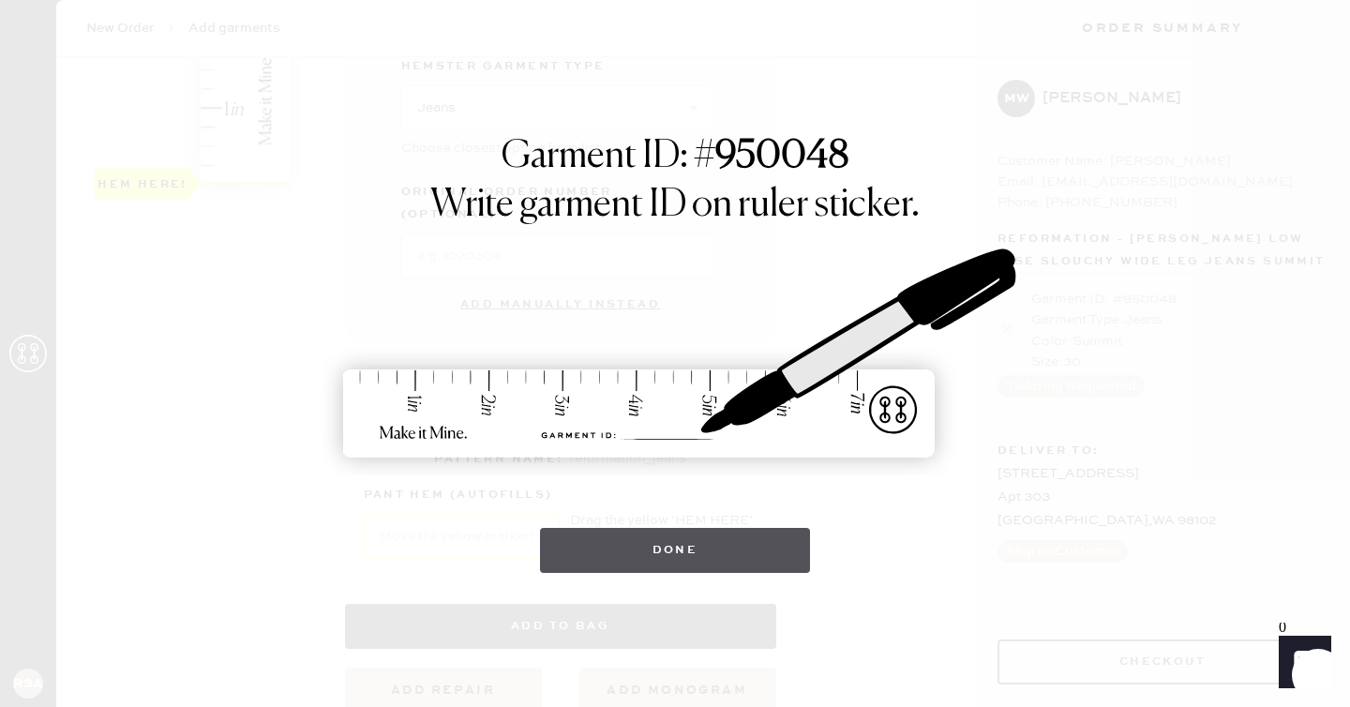
click at [713, 543] on button "Done" at bounding box center [675, 550] width 271 height 45
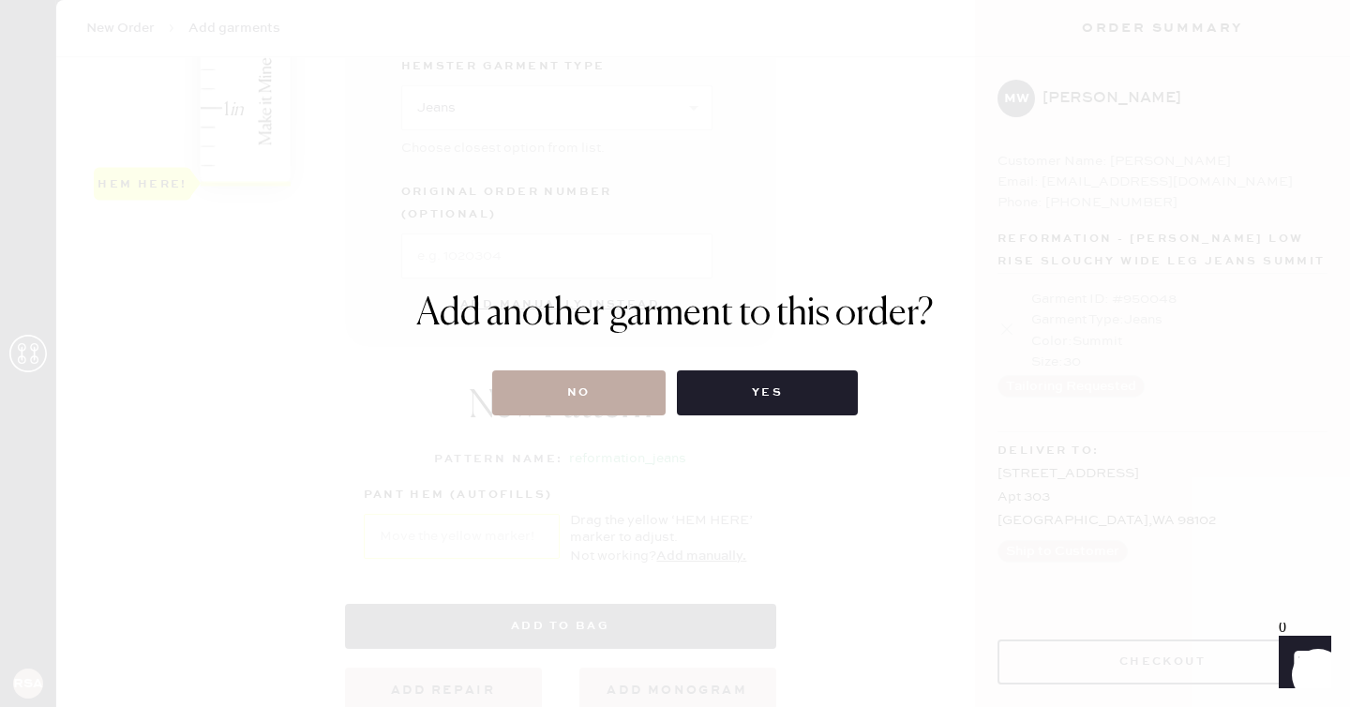
click at [607, 379] on button "No" at bounding box center [578, 392] width 173 height 45
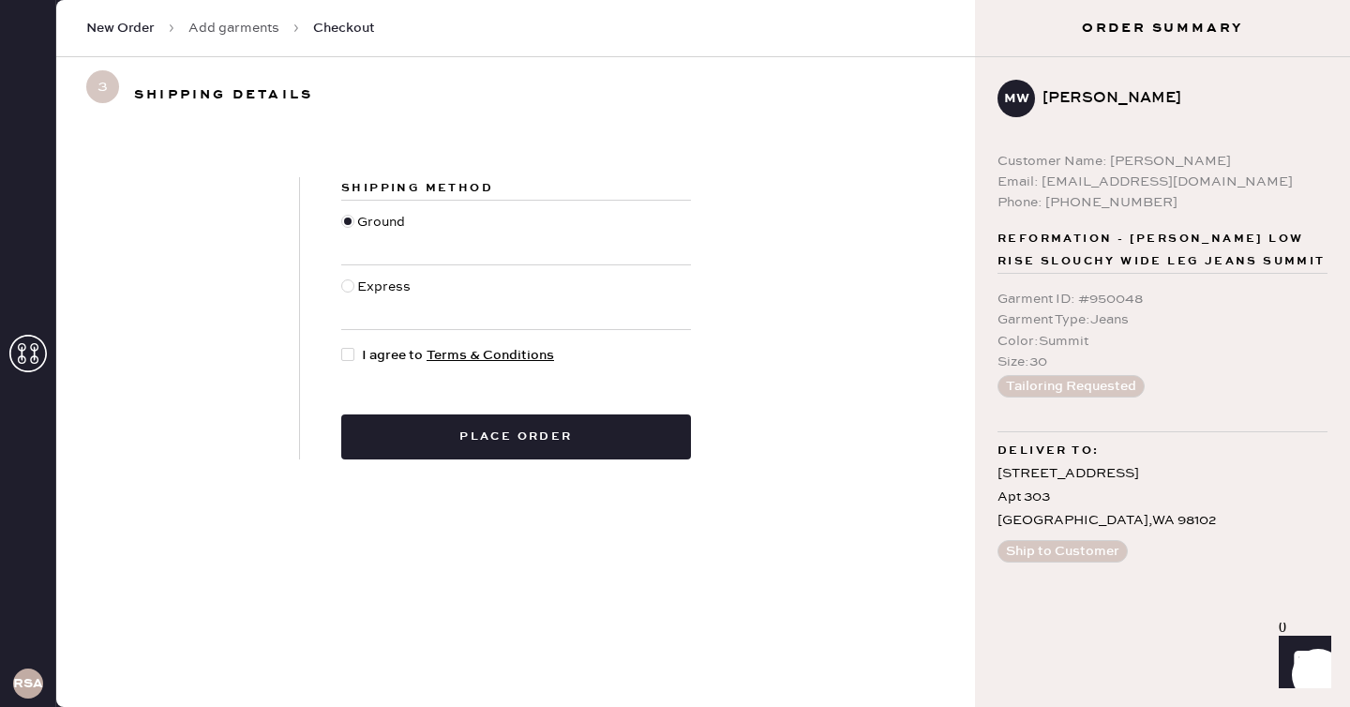
click at [361, 355] on div at bounding box center [351, 355] width 21 height 21
click at [342, 346] on input "I agree to Terms & Conditions" at bounding box center [341, 345] width 1 height 1
checkbox input "true"
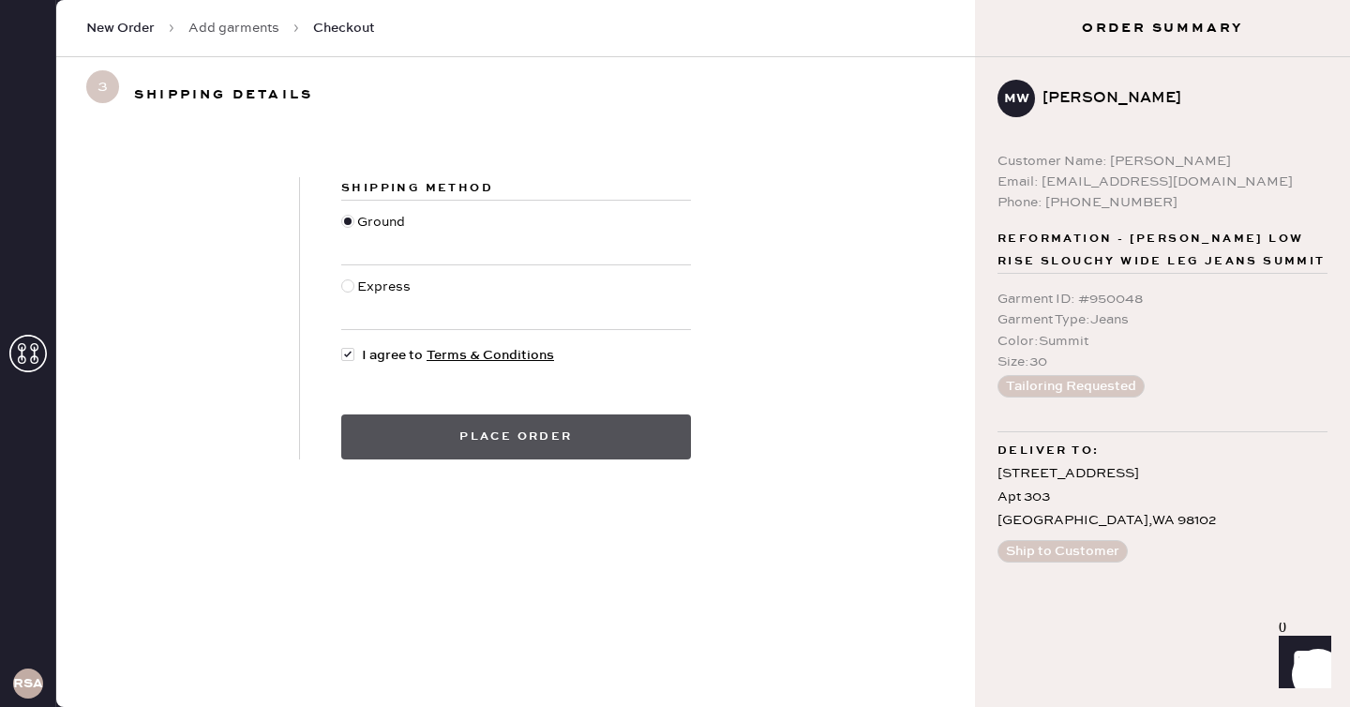
click at [437, 417] on button "Place order" at bounding box center [516, 436] width 350 height 45
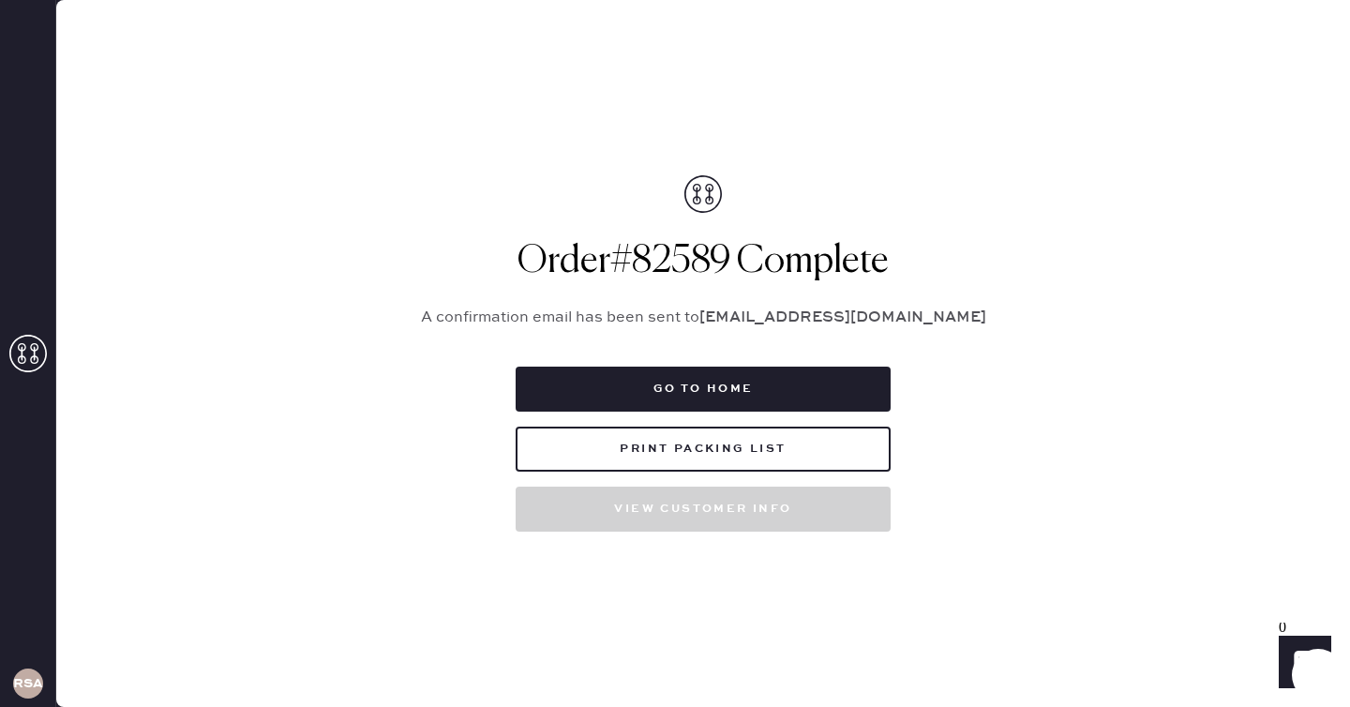
click at [720, 416] on div "Go to home Print Packing List View customer info" at bounding box center [703, 449] width 375 height 165
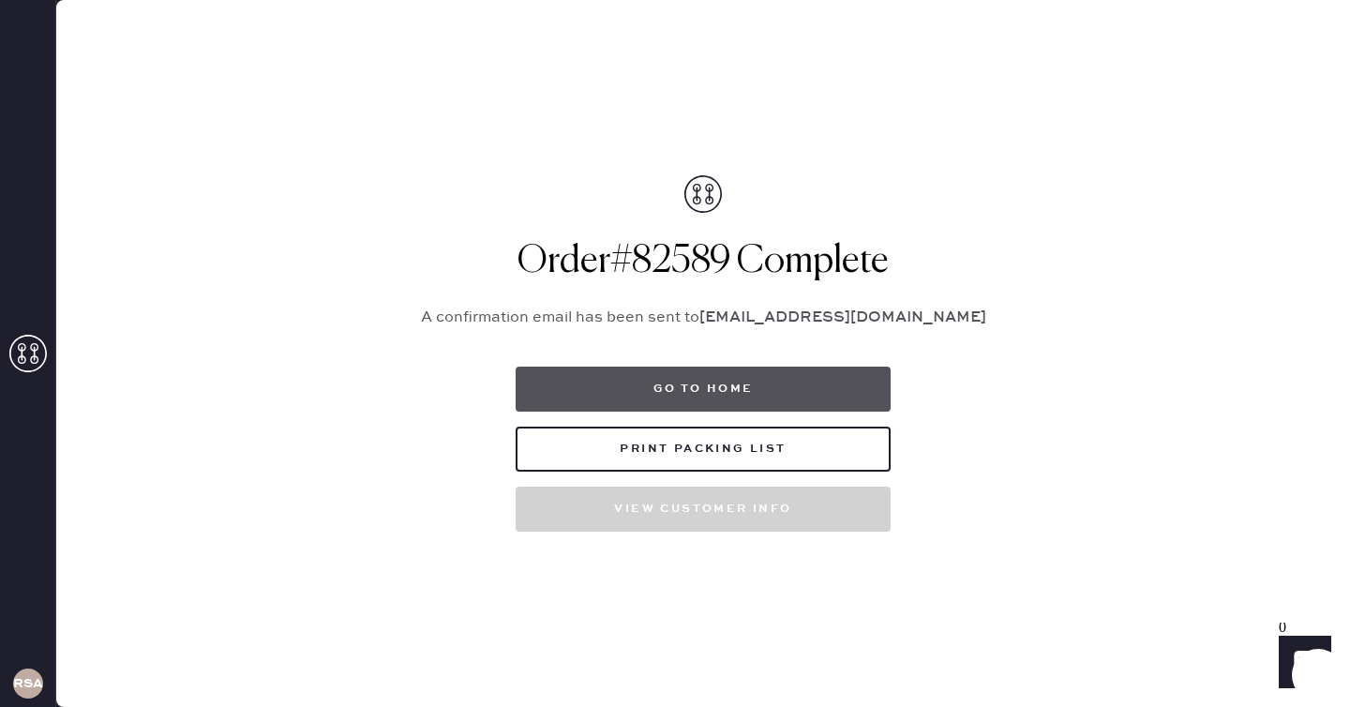
click at [720, 399] on button "Go to home" at bounding box center [703, 389] width 375 height 45
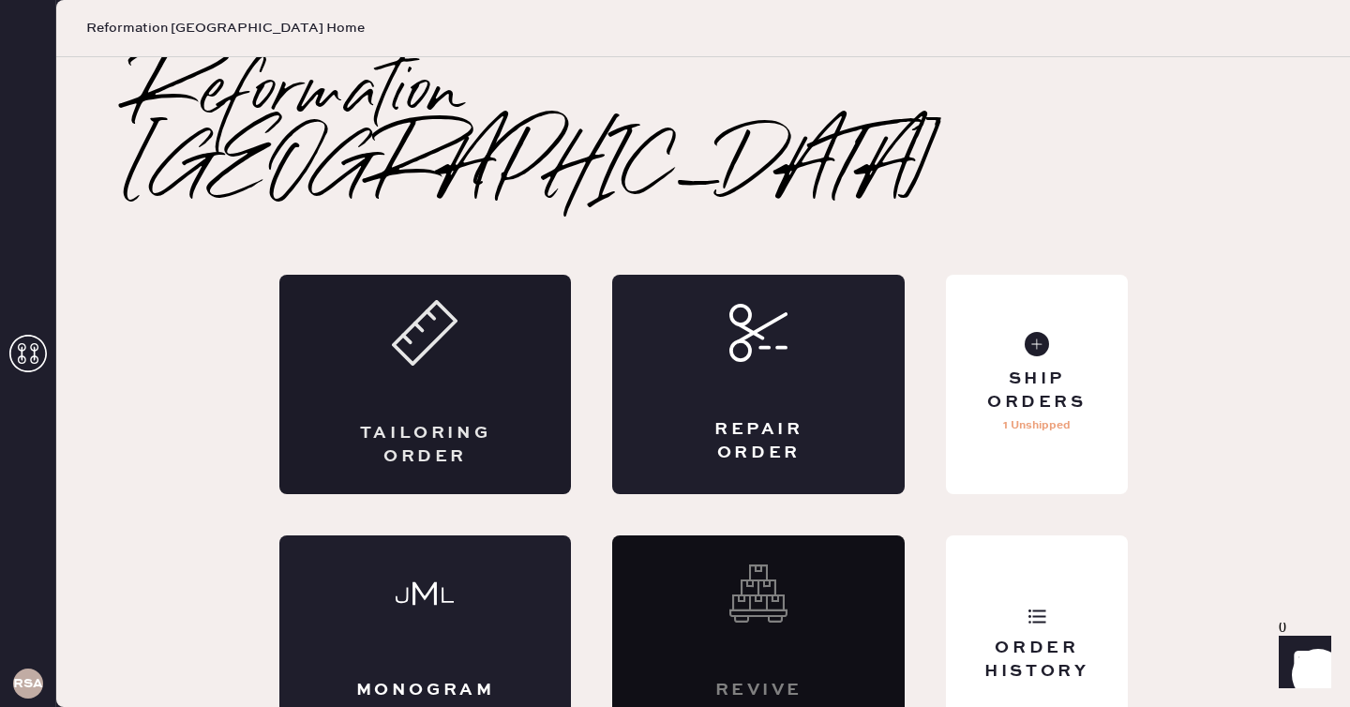
click at [466, 310] on div "Tailoring Order" at bounding box center [425, 384] width 293 height 219
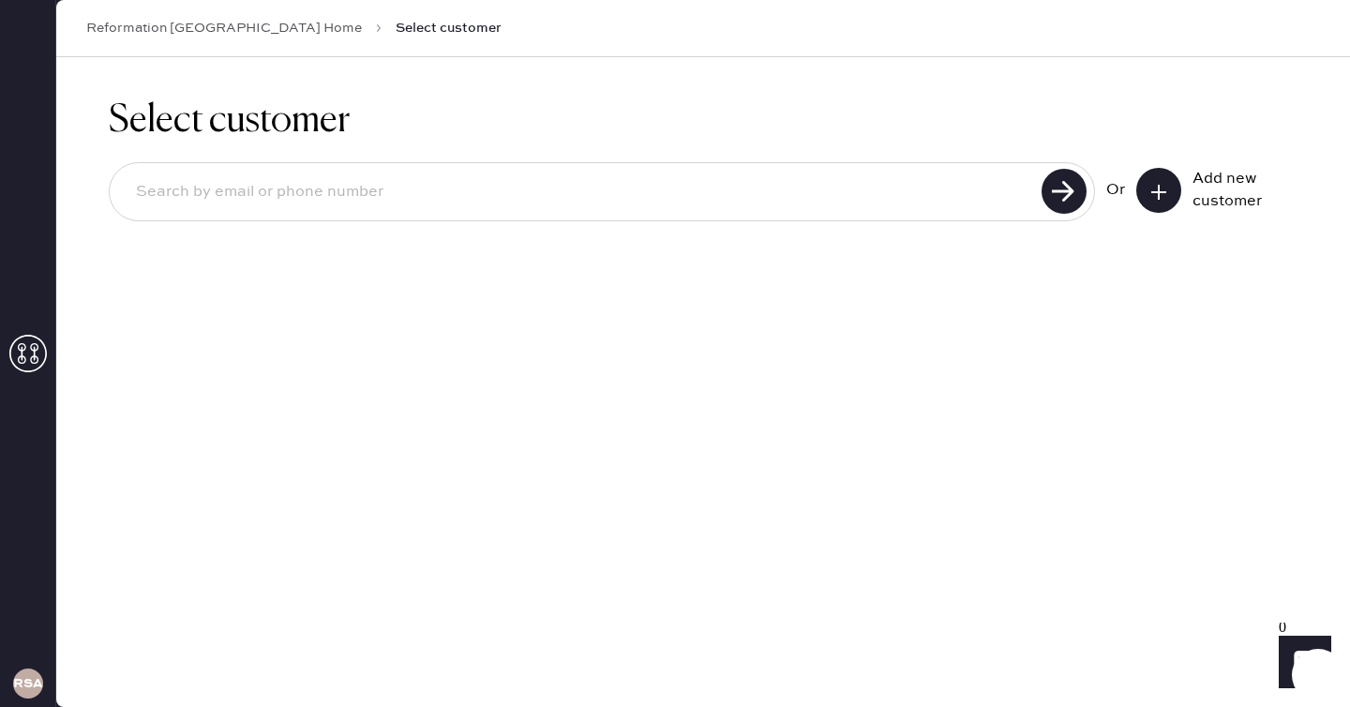
click at [1154, 192] on icon at bounding box center [1158, 192] width 19 height 19
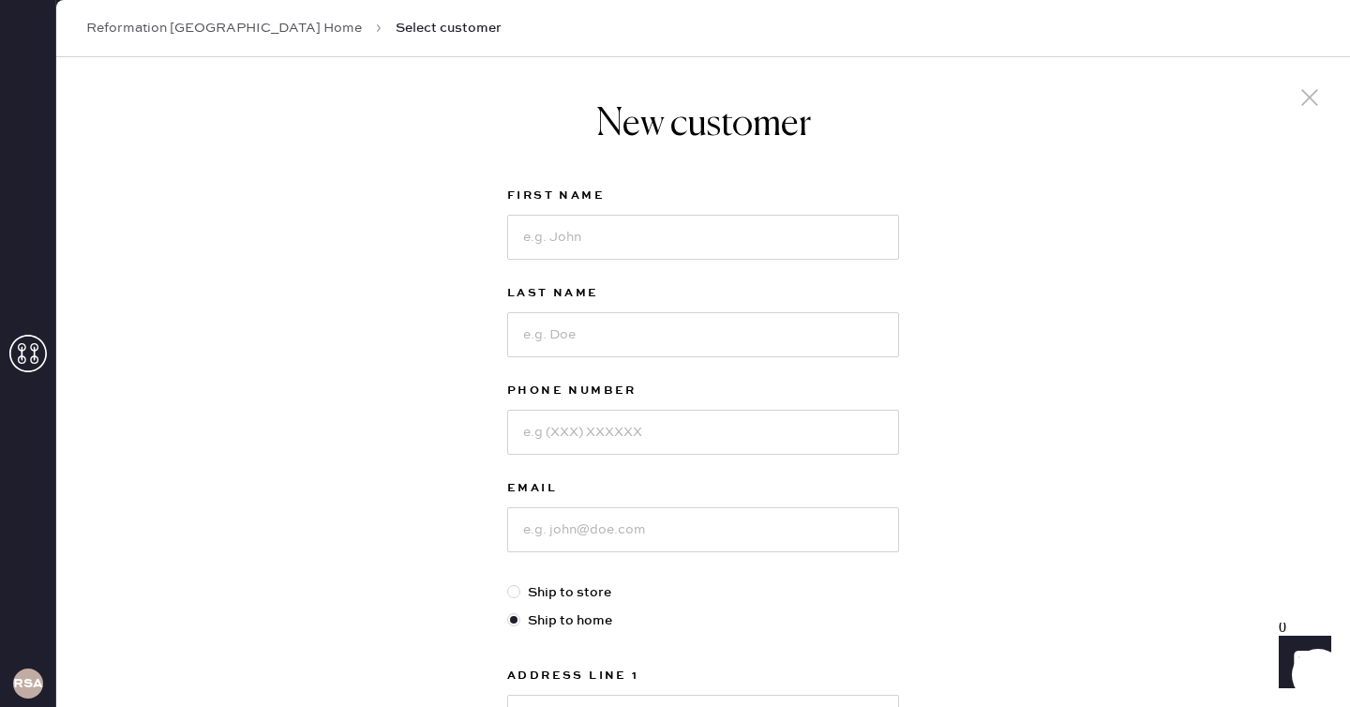
click at [832, 210] on div "First Name" at bounding box center [703, 198] width 392 height 26
click at [796, 236] on input at bounding box center [703, 237] width 392 height 45
type input "[PERSON_NAME]"
type input "M"
type input "[PERSON_NAME]"
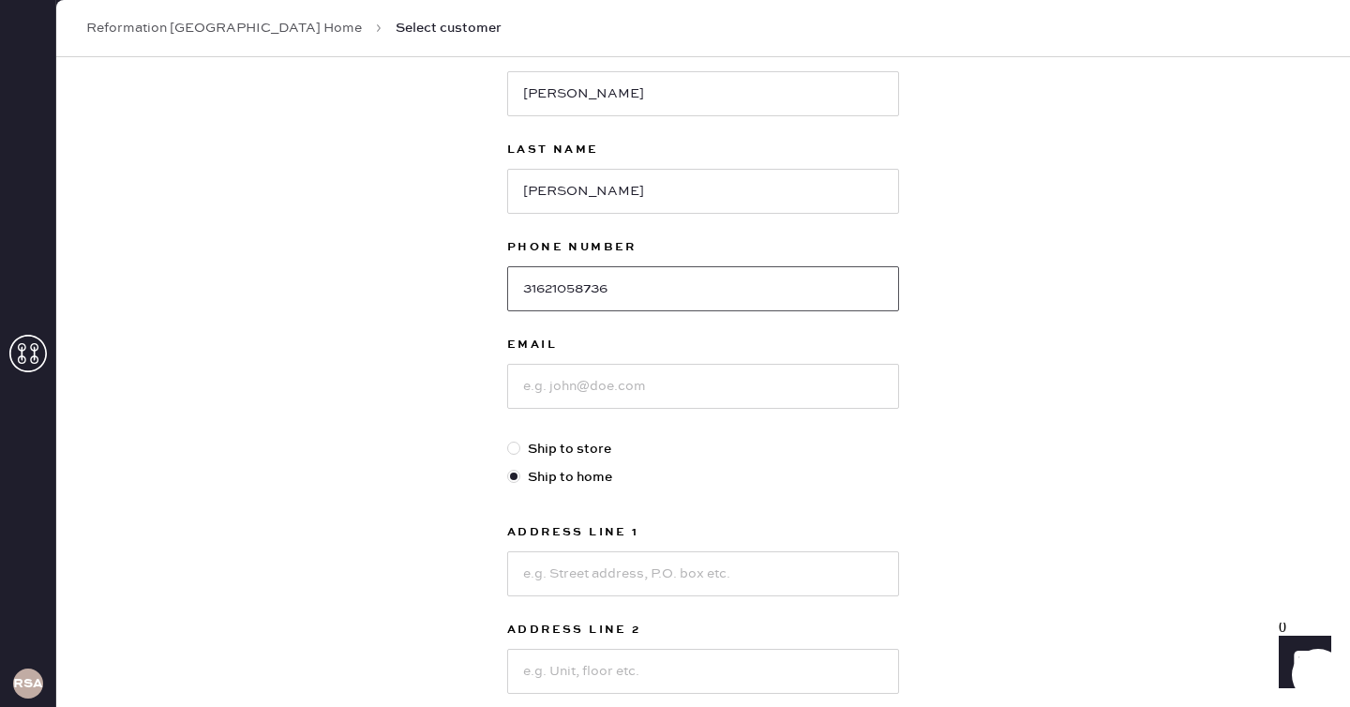
scroll to position [161, 0]
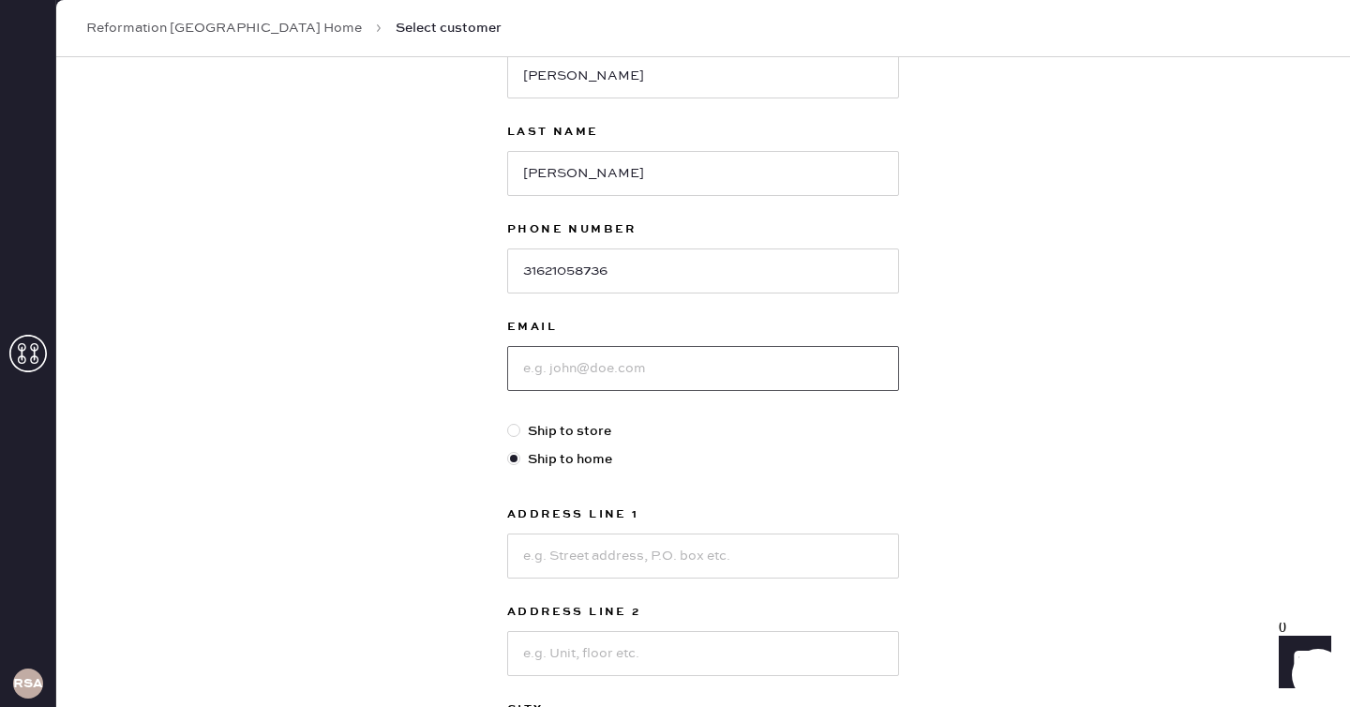
click at [747, 373] on input at bounding box center [703, 368] width 392 height 45
click at [587, 270] on input "31621058736" at bounding box center [703, 270] width 392 height 45
type input "3162105736"
click at [625, 367] on input at bounding box center [703, 368] width 392 height 45
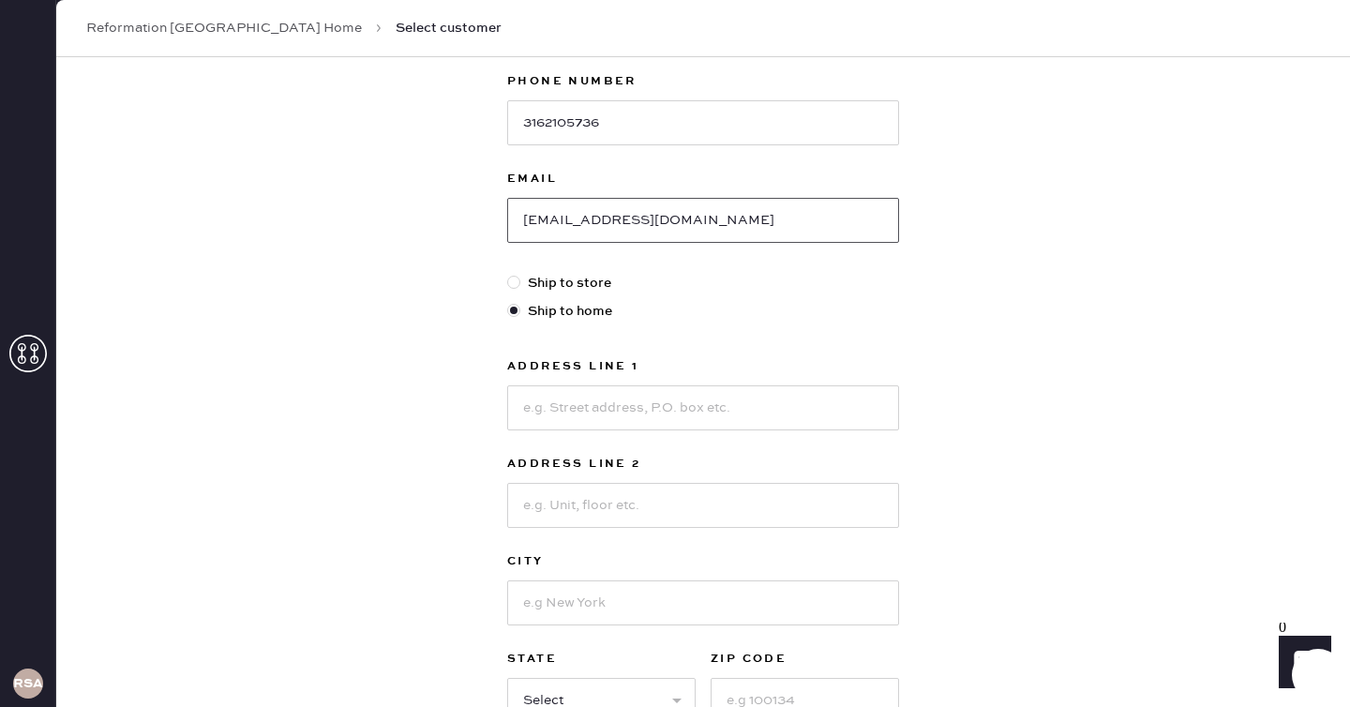
scroll to position [348, 0]
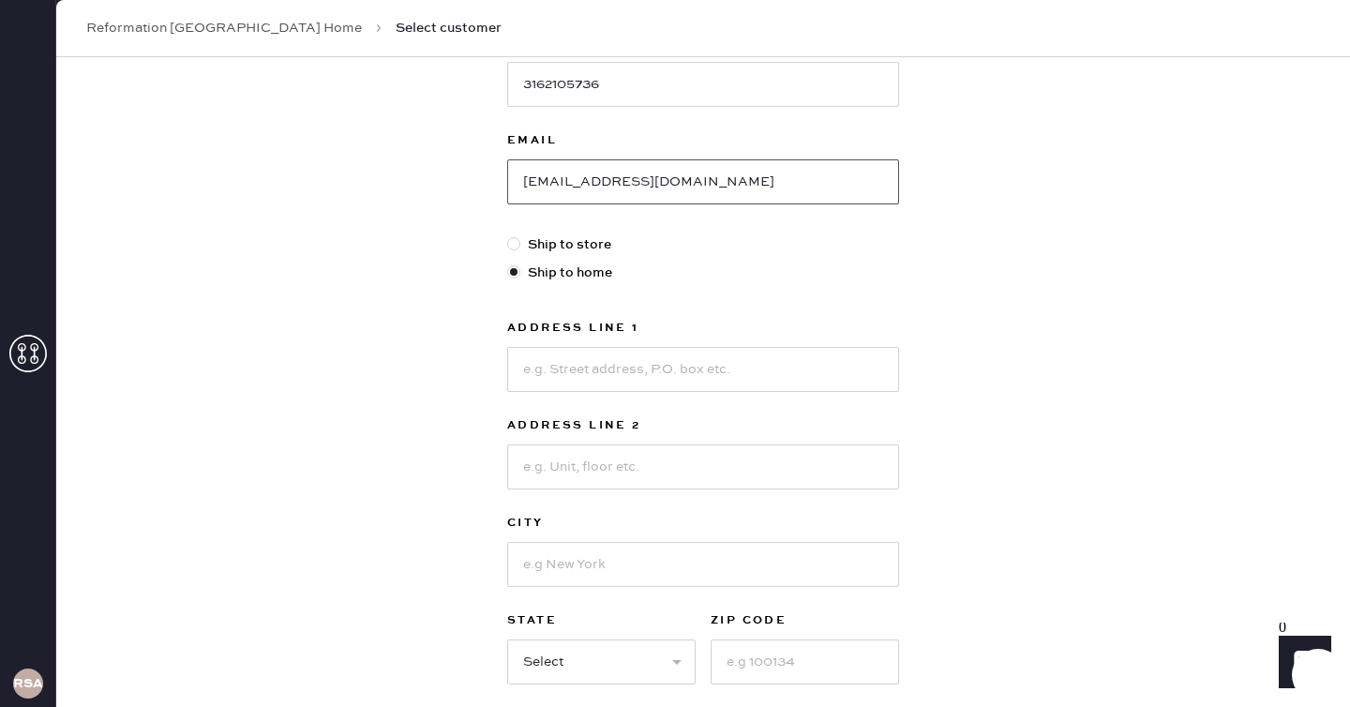
type input "[EMAIL_ADDRESS][DOMAIN_NAME]"
click at [558, 345] on div at bounding box center [703, 367] width 392 height 49
click at [558, 353] on input at bounding box center [703, 369] width 392 height 45
type input "[STREET_ADDRESS]"
type input "Apt 211"
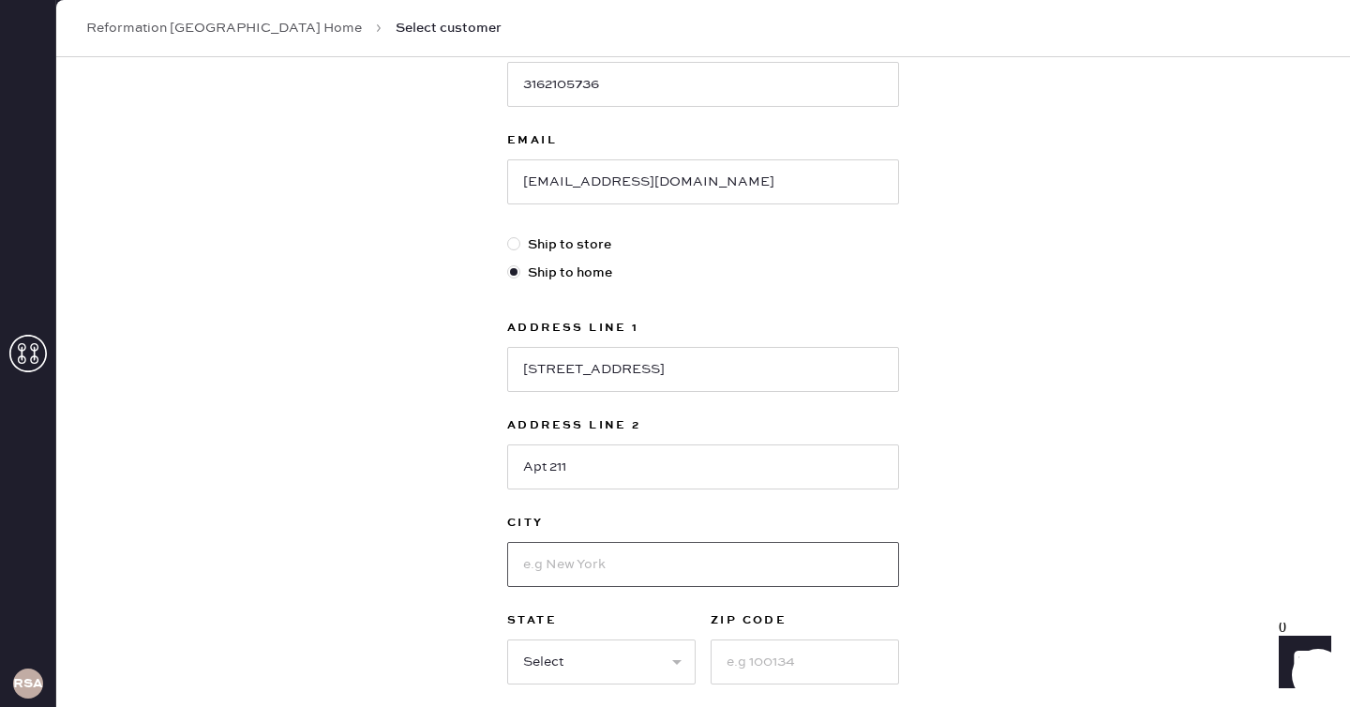
click at [684, 561] on input at bounding box center [703, 564] width 392 height 45
type input "[GEOGRAPHIC_DATA]"
select select "WA"
type input "98115"
click at [1071, 560] on div "New customer First Name [PERSON_NAME] Last Name [PERSON_NAME] Phone Number [PHO…" at bounding box center [703, 290] width 1294 height 1163
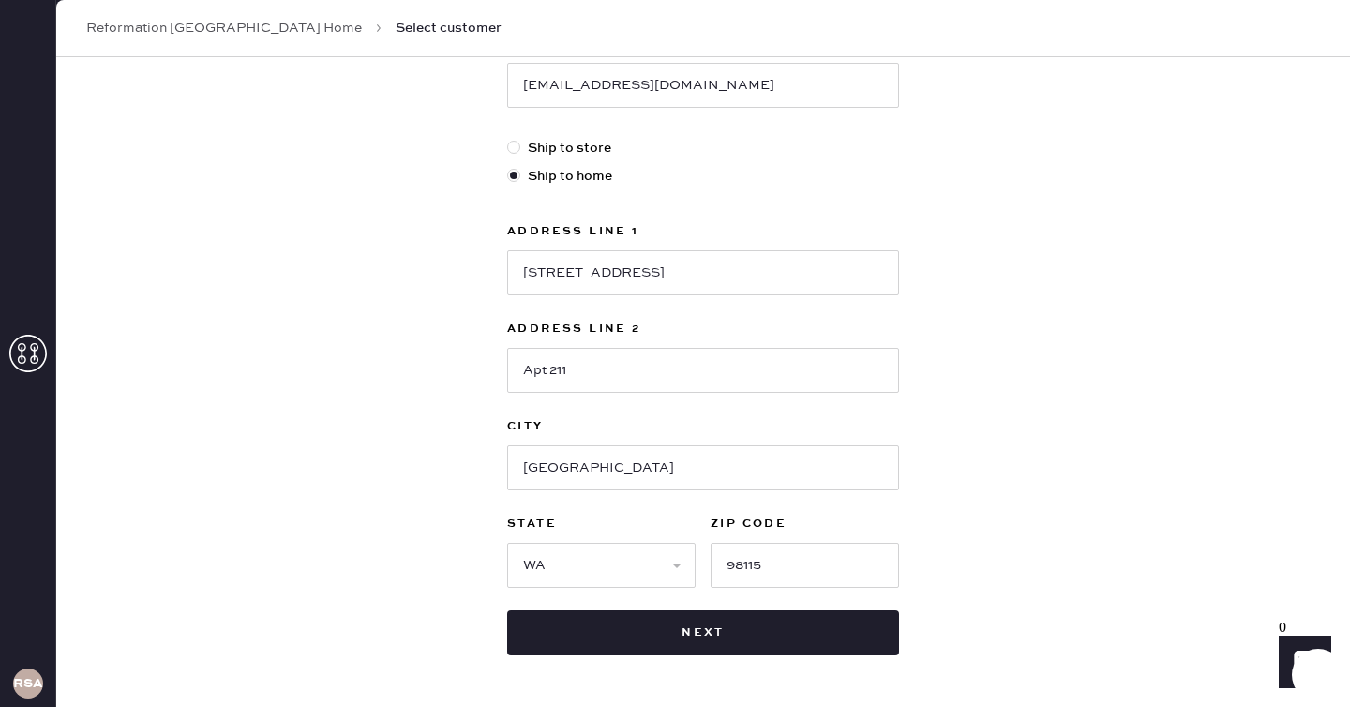
scroll to position [451, 0]
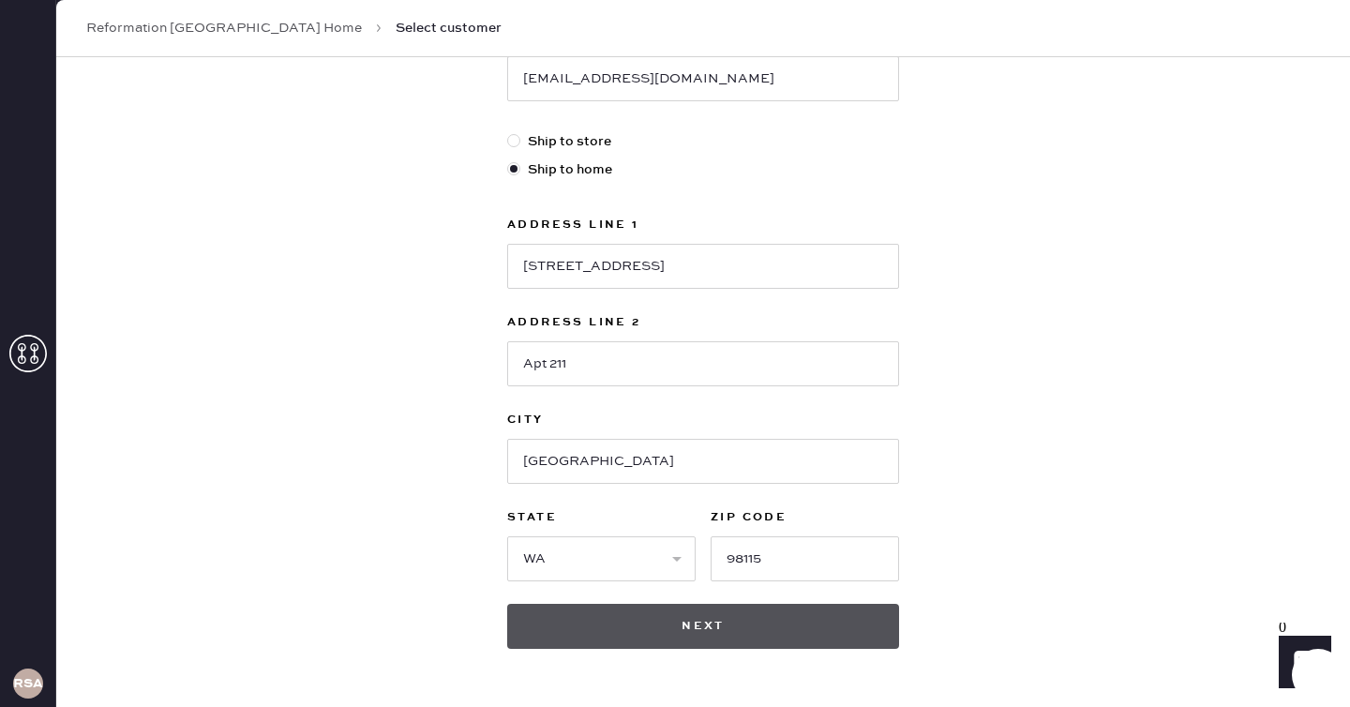
click at [852, 624] on button "Next" at bounding box center [703, 626] width 392 height 45
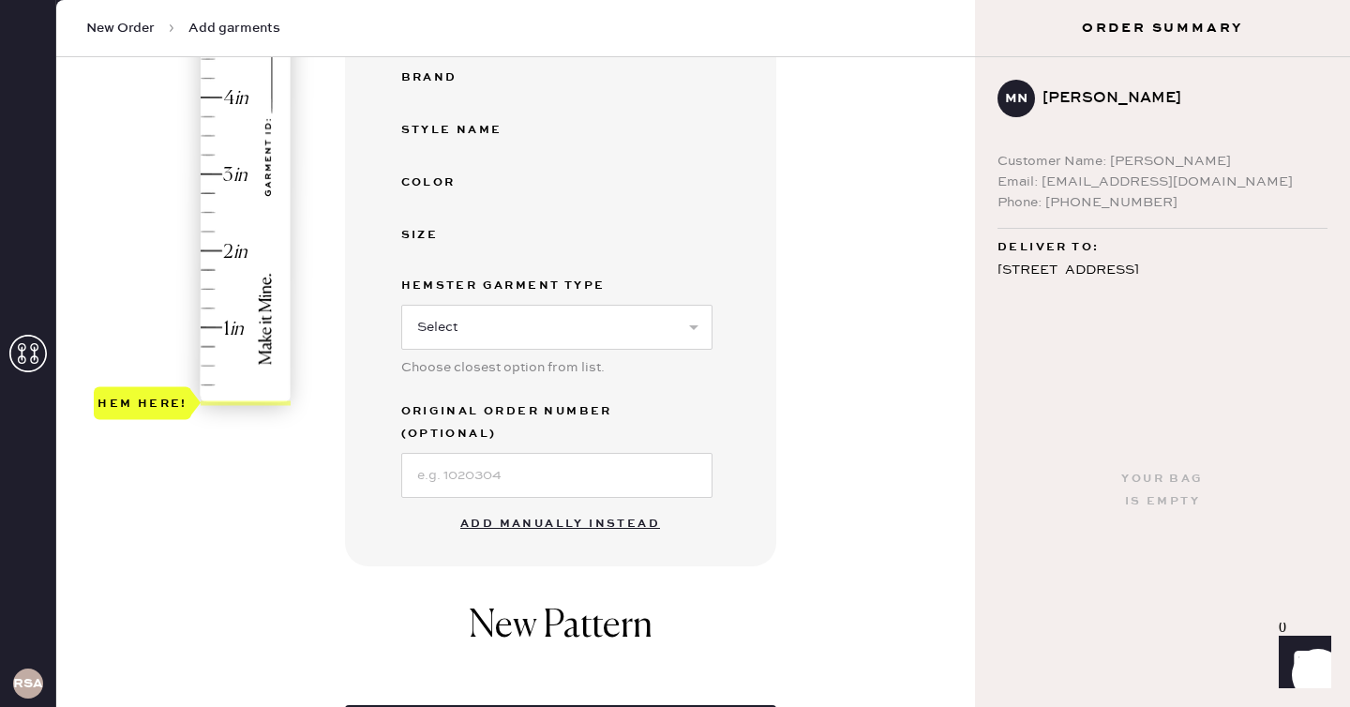
scroll to position [495, 0]
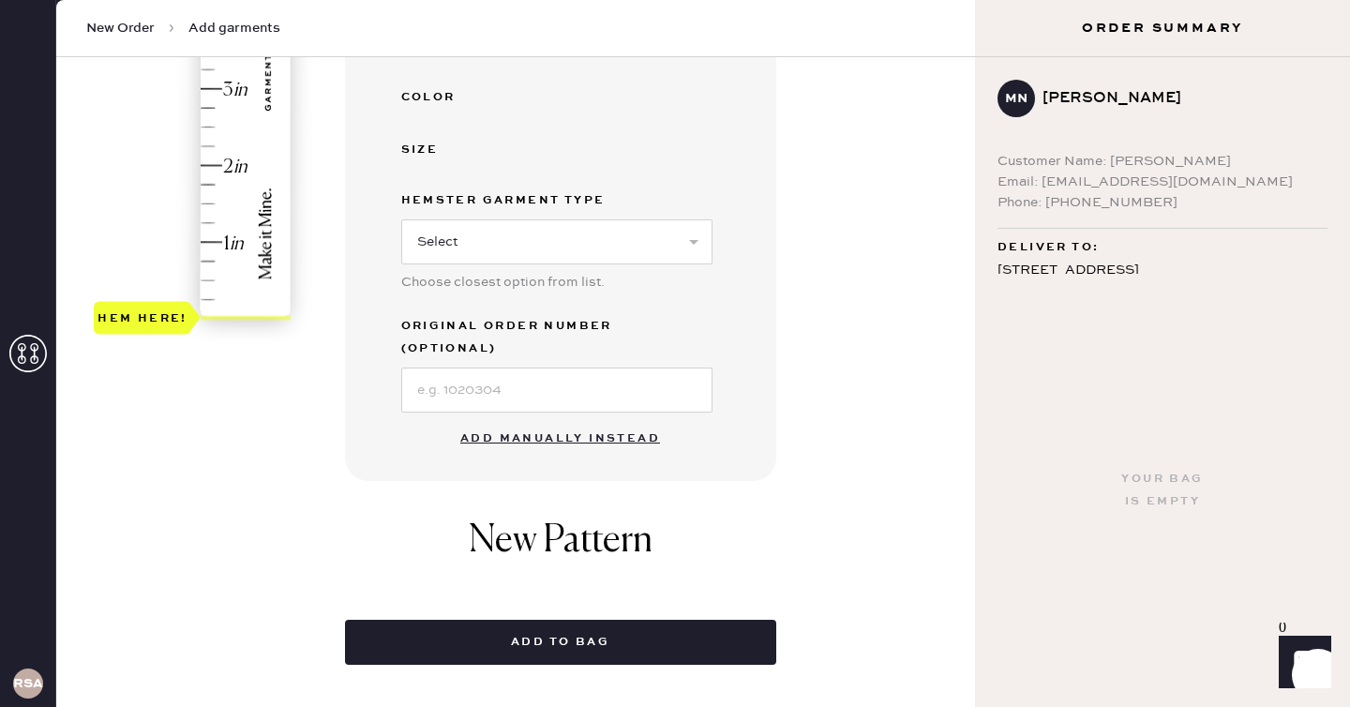
click at [593, 420] on button "Add manually instead" at bounding box center [560, 439] width 222 height 38
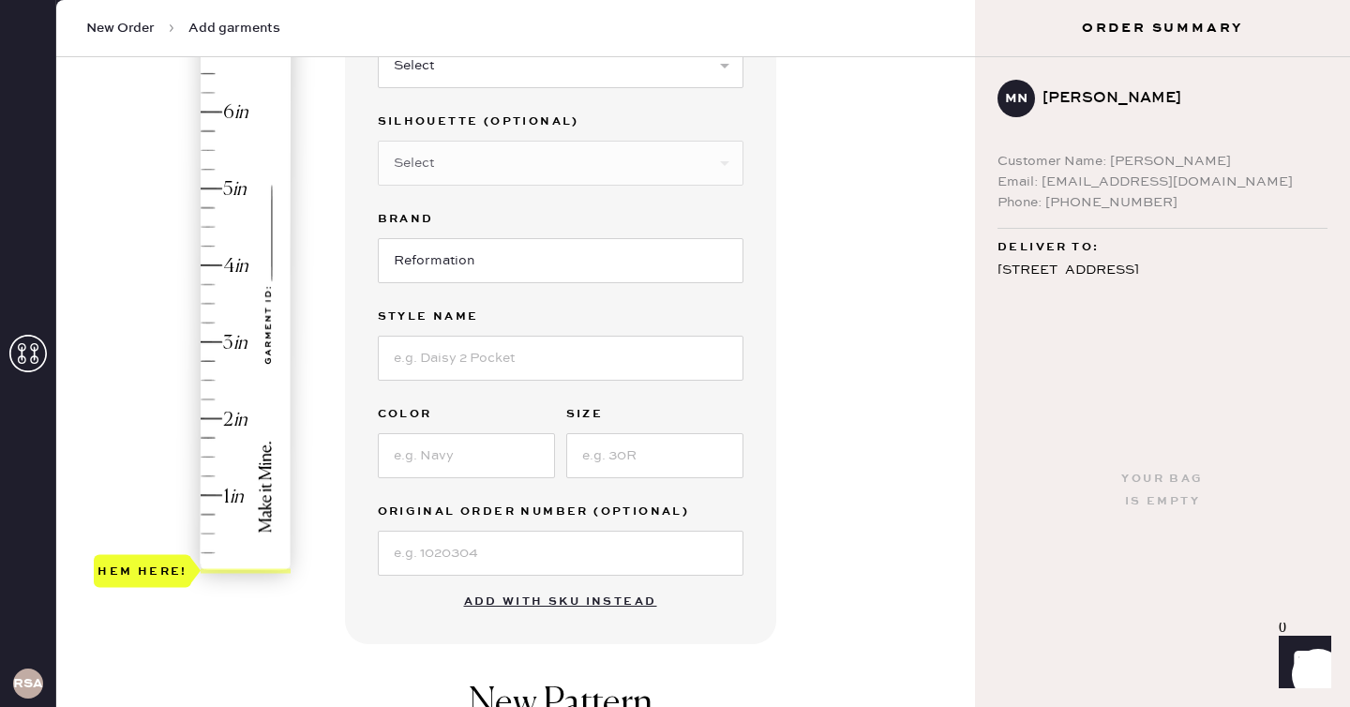
scroll to position [188, 0]
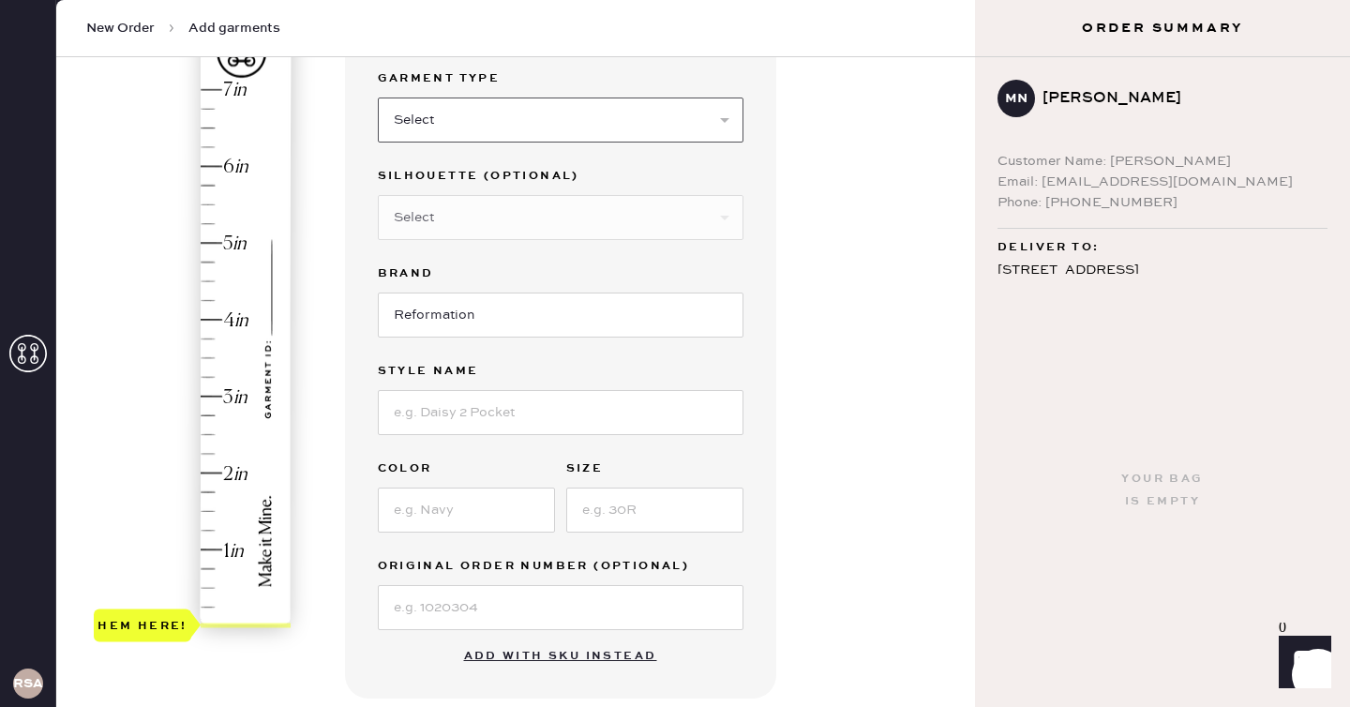
click at [634, 121] on select "Select Basic Skirt Jeans Leggings Pants Shorts Basic Sleeved Dress Basic Sleeve…" at bounding box center [561, 120] width 366 height 45
select select "2"
click at [378, 98] on select "Select Basic Skirt Jeans Leggings Pants Shorts Basic Sleeved Dress Basic Sleeve…" at bounding box center [561, 120] width 366 height 45
click at [586, 310] on input "Reformation" at bounding box center [561, 315] width 366 height 45
click at [553, 388] on div at bounding box center [561, 410] width 366 height 49
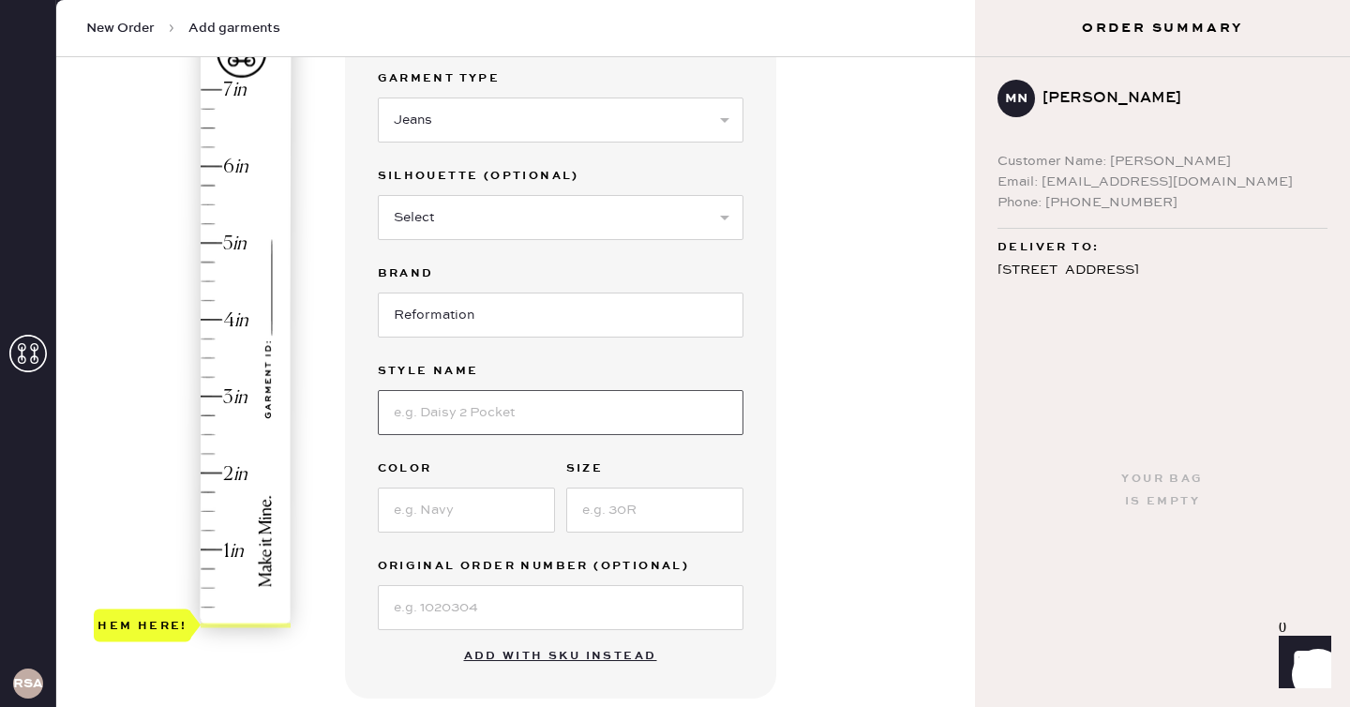
click at [545, 413] on input at bounding box center [561, 412] width 366 height 45
type input "[PERSON_NAME] Rise Slouchy Wide Leg Jeans"
click at [523, 506] on input at bounding box center [466, 510] width 177 height 45
type input "Mole"
type input "25"
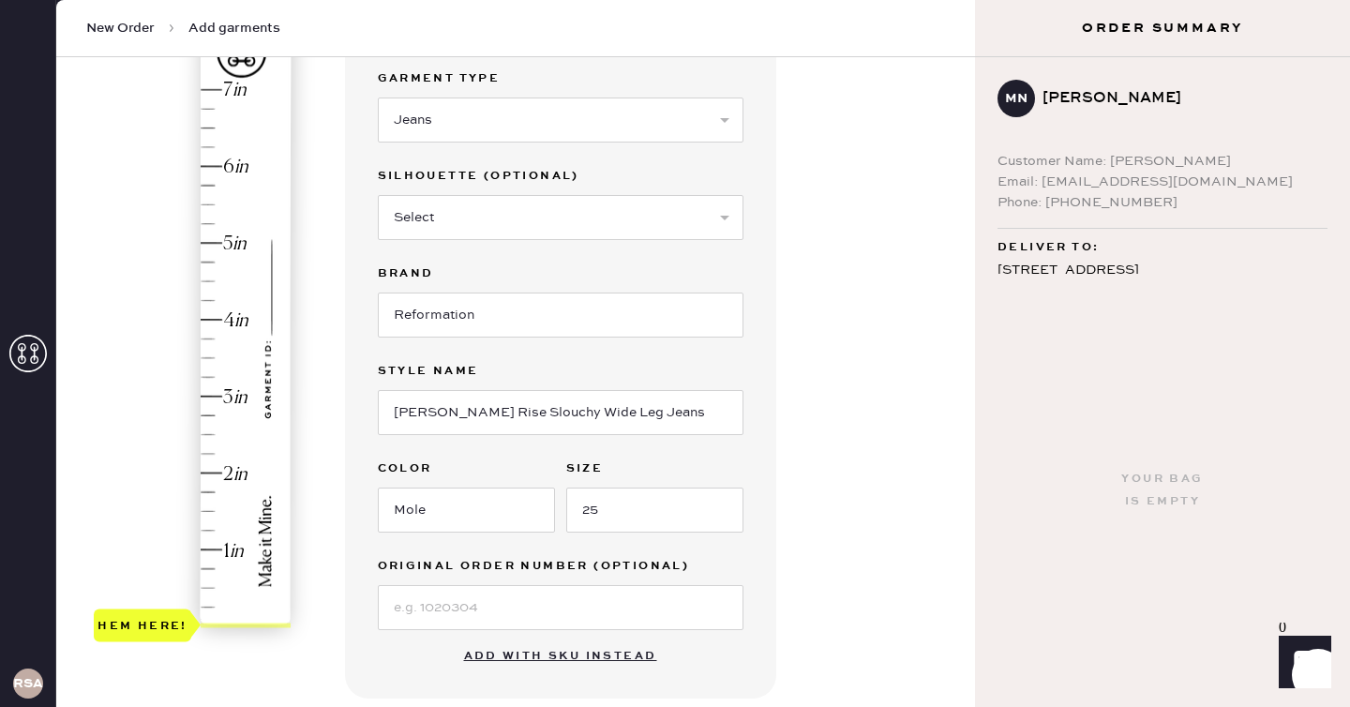
drag, startPoint x: 849, startPoint y: 542, endPoint x: 833, endPoint y: 533, distance: 19.3
click at [849, 542] on div "Garment details Garment Type Select Basic Skirt Jeans Leggings Pants Shorts Bas…" at bounding box center [653, 531] width 616 height 1065
type input "5"
click at [224, 242] on div "Hem here!" at bounding box center [194, 358] width 200 height 553
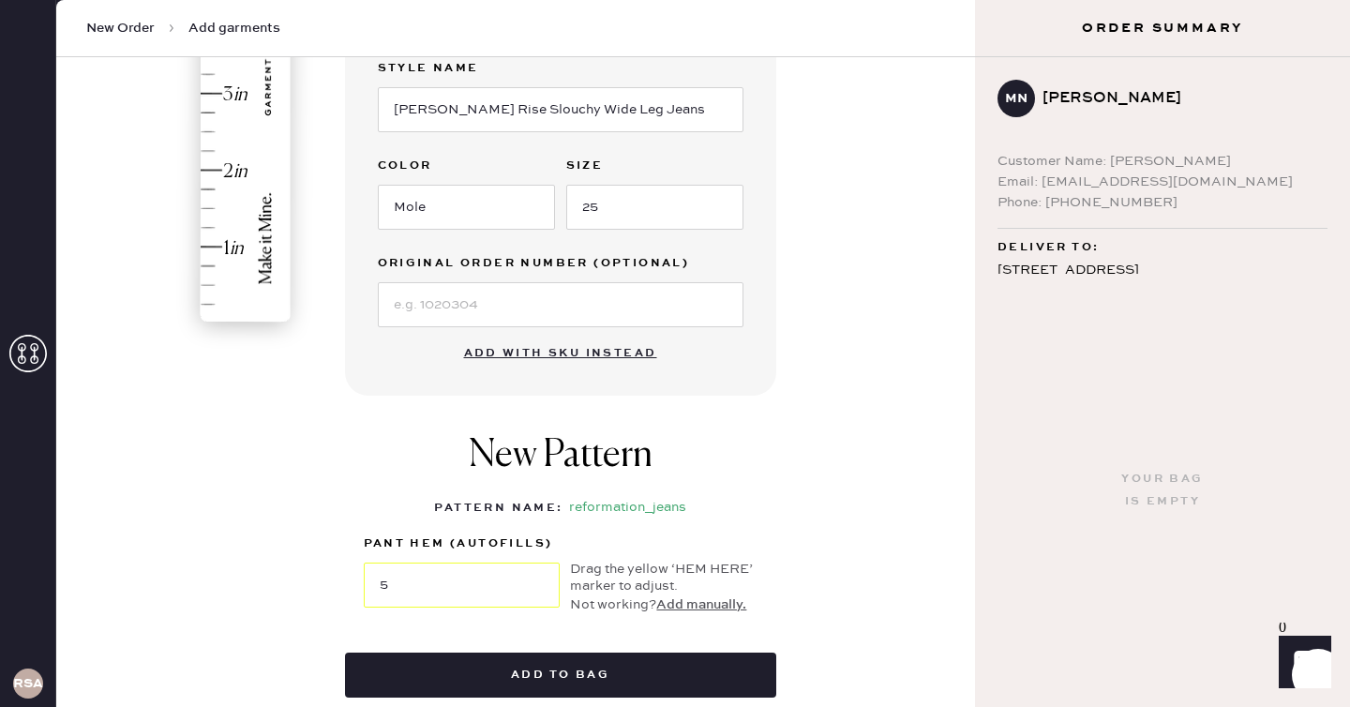
scroll to position [516, 0]
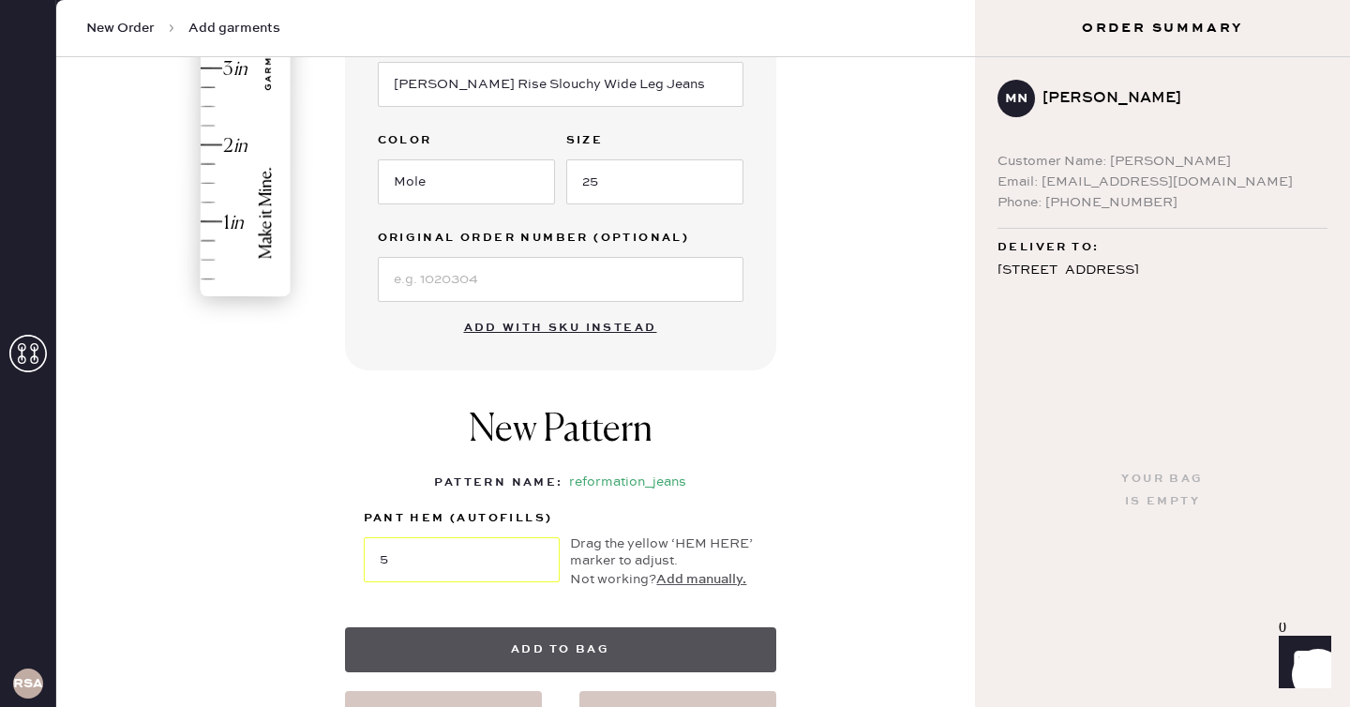
click at [493, 642] on button "Add to bag" at bounding box center [560, 649] width 431 height 45
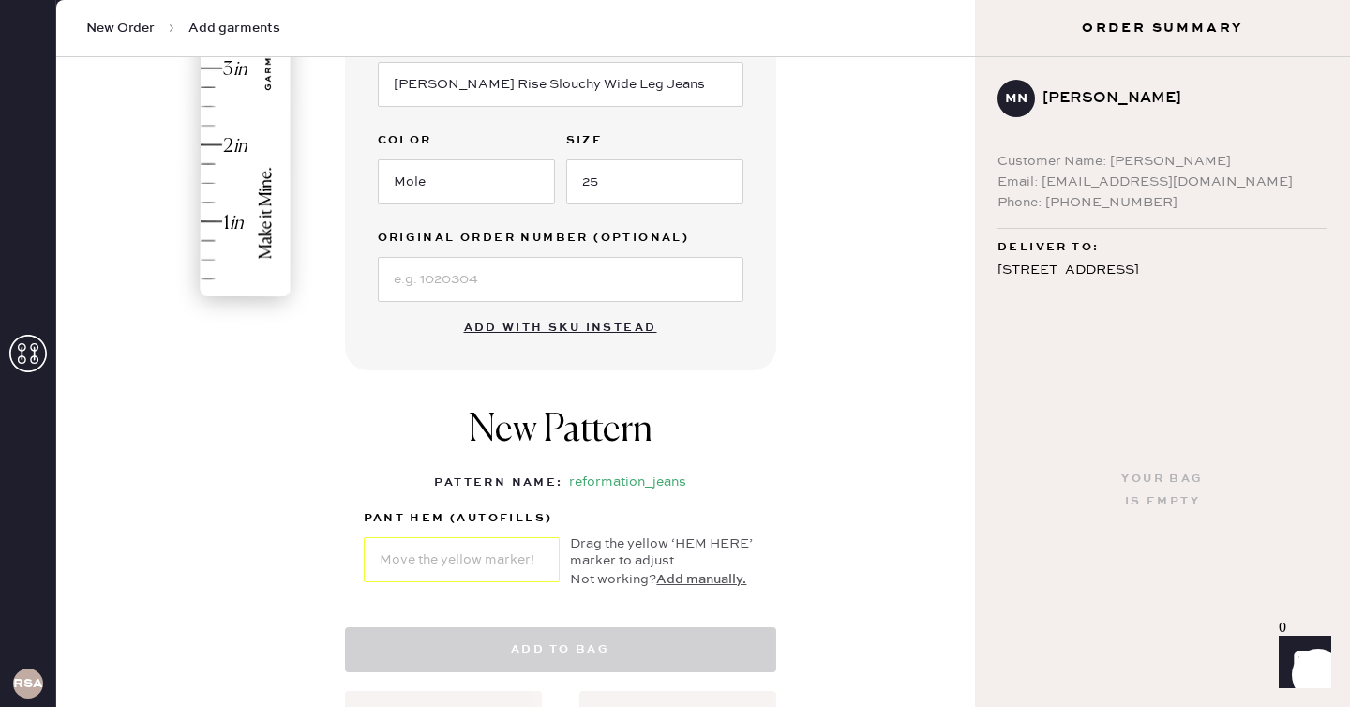
select select "2"
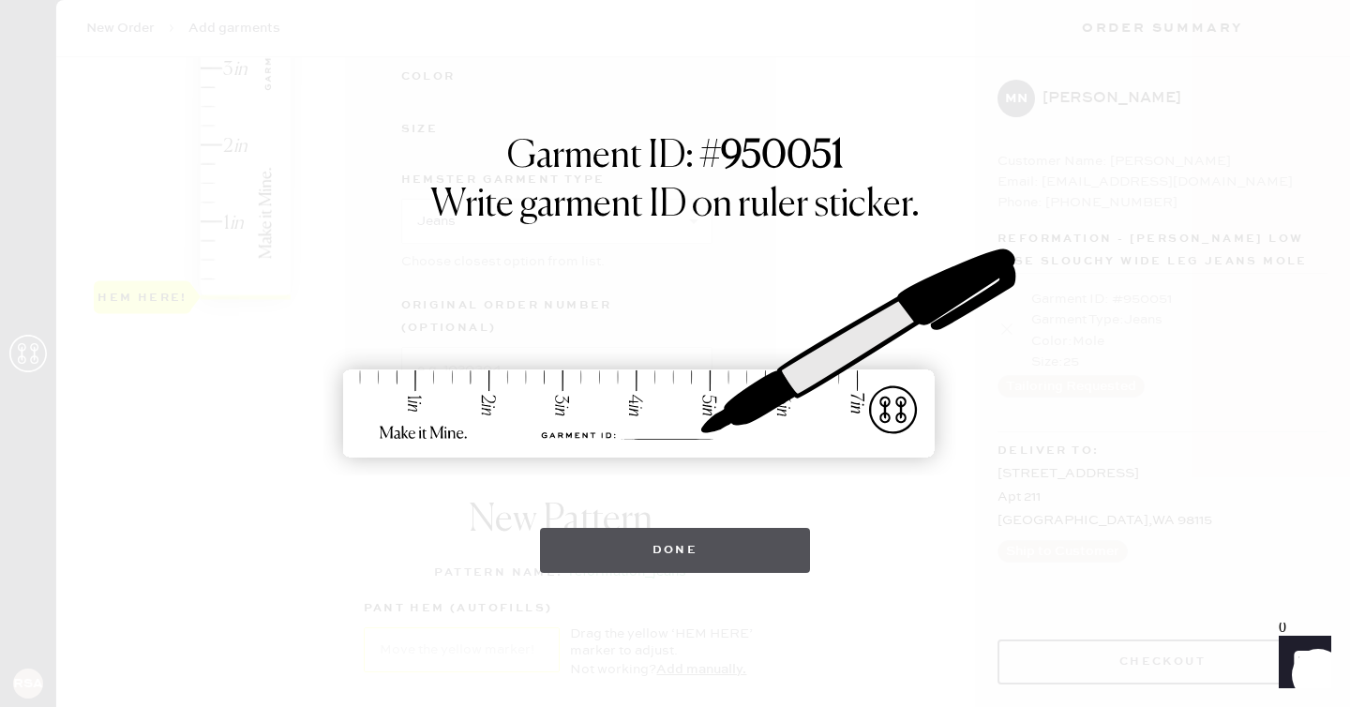
click at [611, 546] on button "Done" at bounding box center [675, 550] width 271 height 45
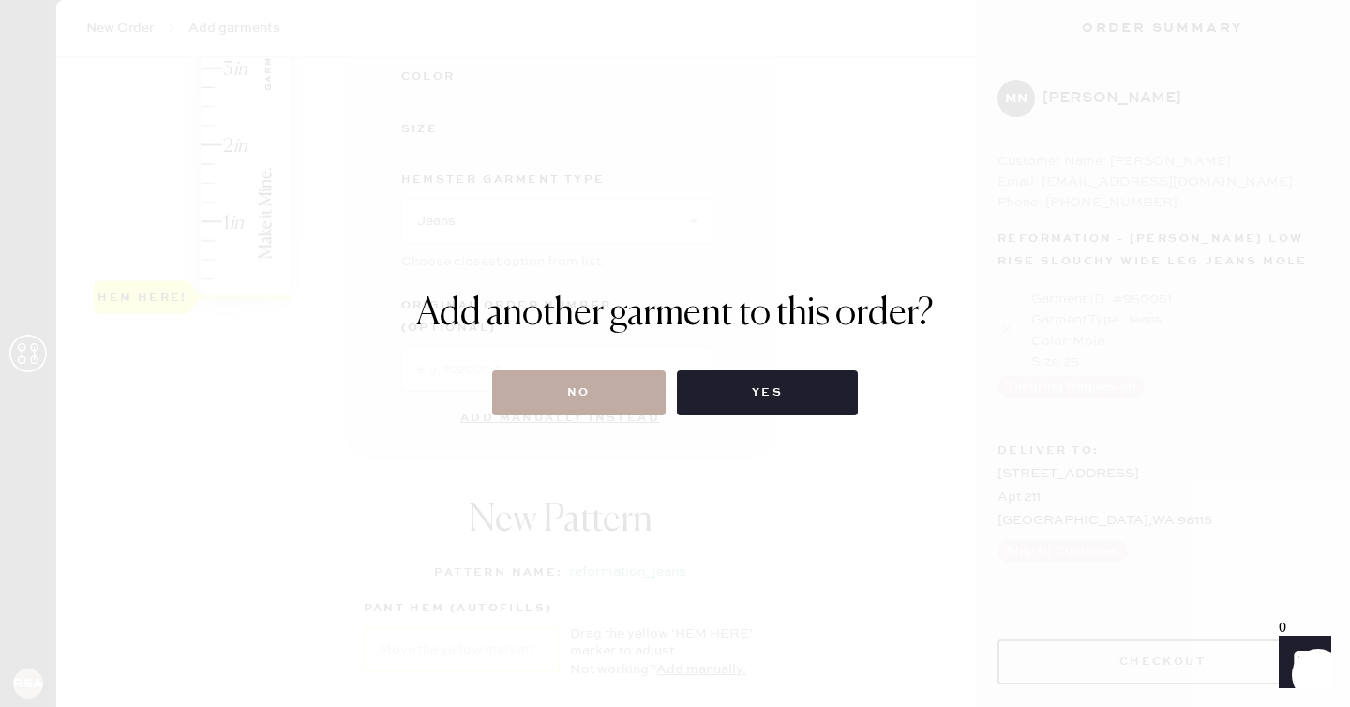
click at [575, 406] on button "No" at bounding box center [578, 392] width 173 height 45
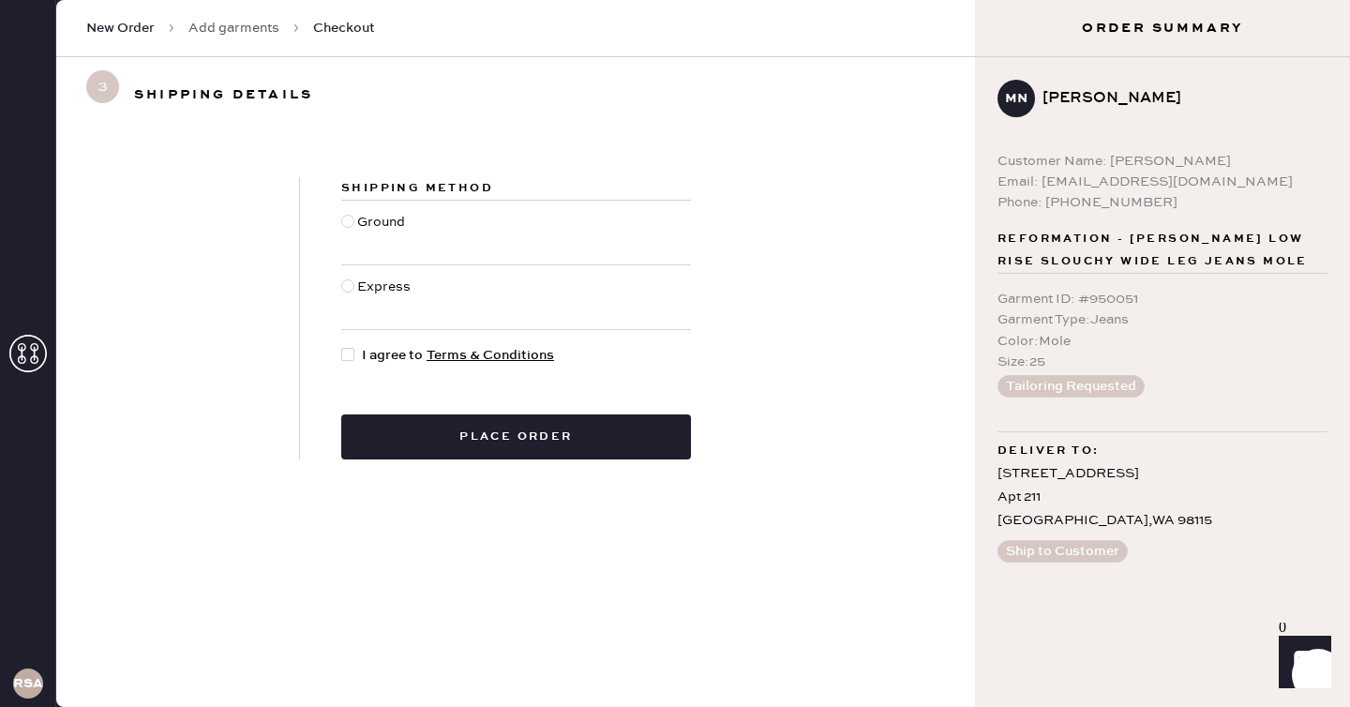
click at [359, 356] on div at bounding box center [351, 355] width 21 height 21
click at [342, 346] on input "I agree to Terms & Conditions" at bounding box center [341, 345] width 1 height 1
checkbox input "true"
click at [348, 220] on div at bounding box center [347, 221] width 13 height 13
click at [342, 213] on input "Ground" at bounding box center [341, 212] width 1 height 1
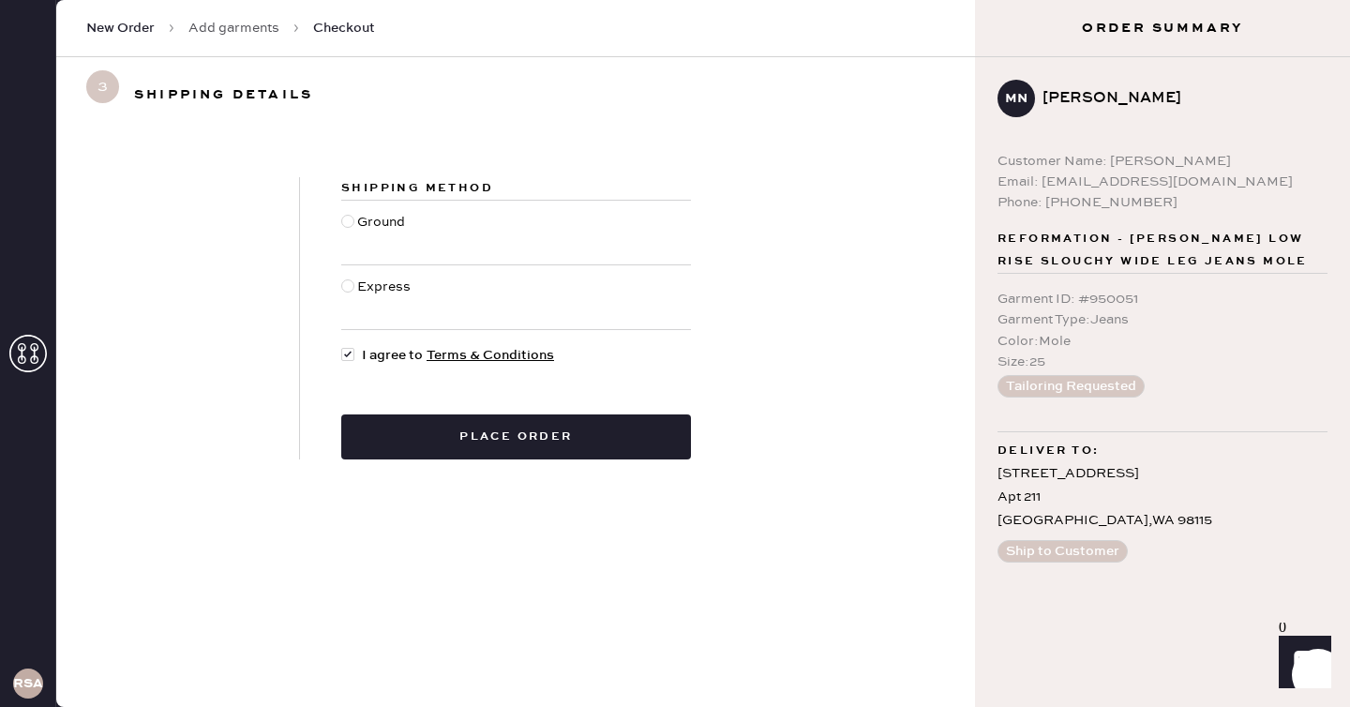
radio input "true"
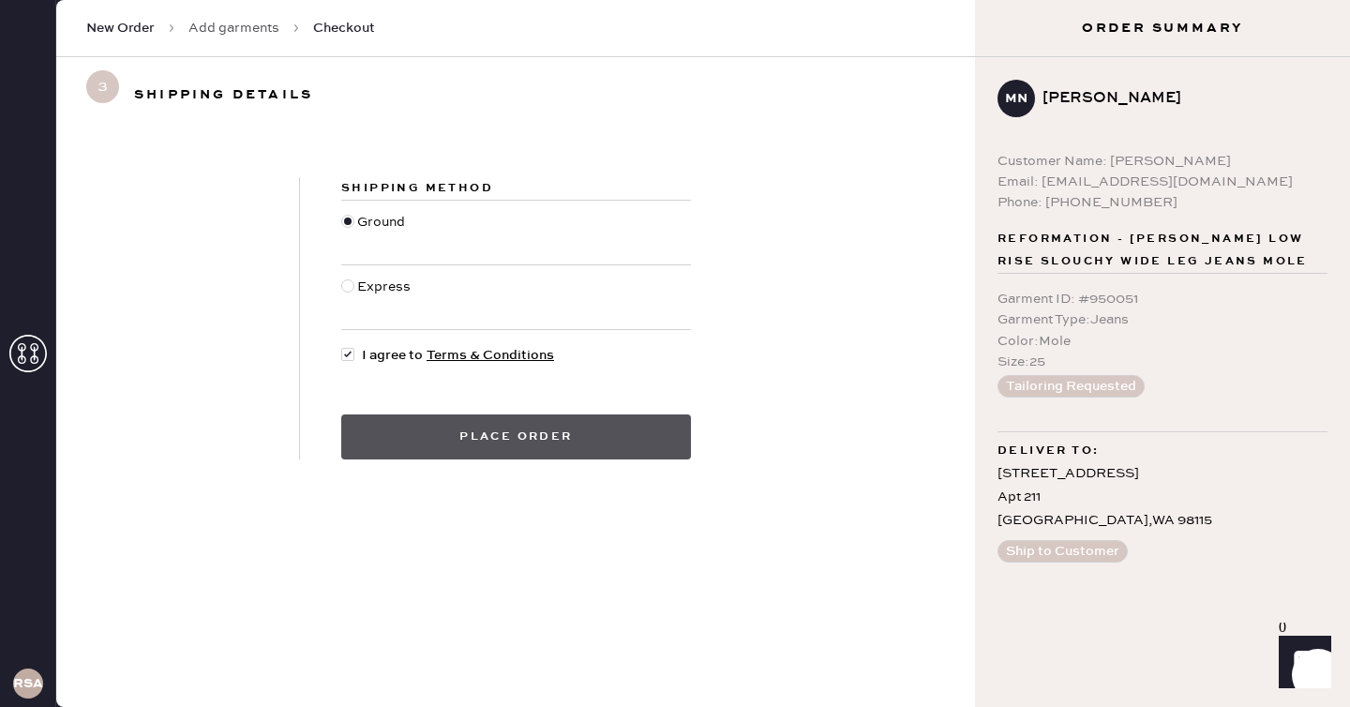
click at [458, 443] on button "Place order" at bounding box center [516, 436] width 350 height 45
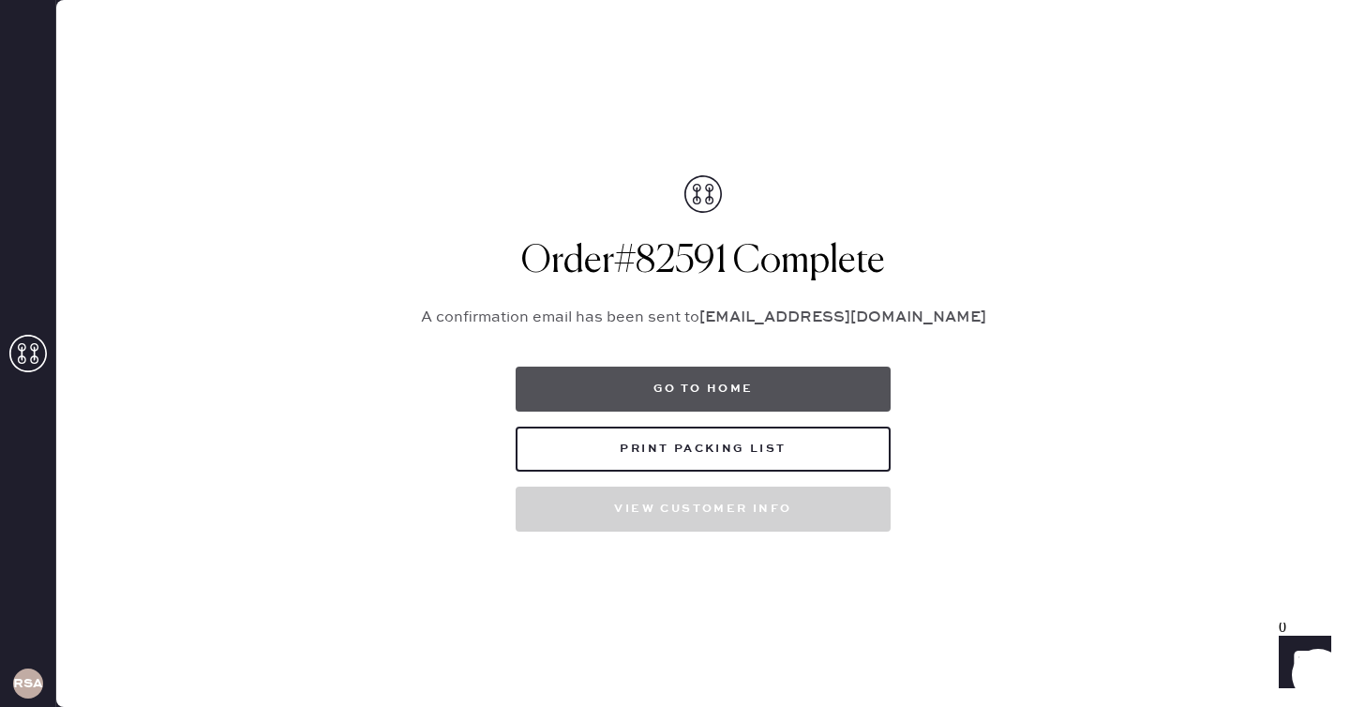
click at [641, 396] on button "Go to home" at bounding box center [703, 389] width 375 height 45
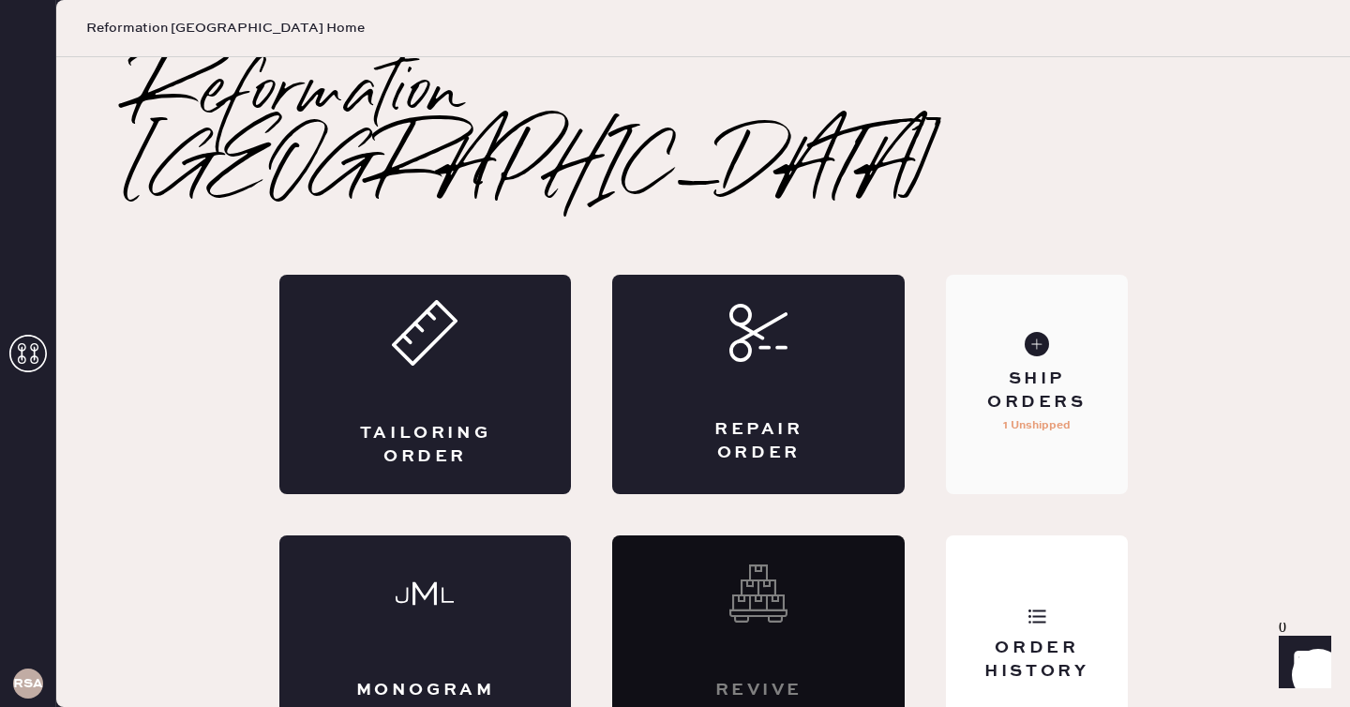
click at [987, 368] on div "Ship Orders" at bounding box center [1036, 391] width 151 height 47
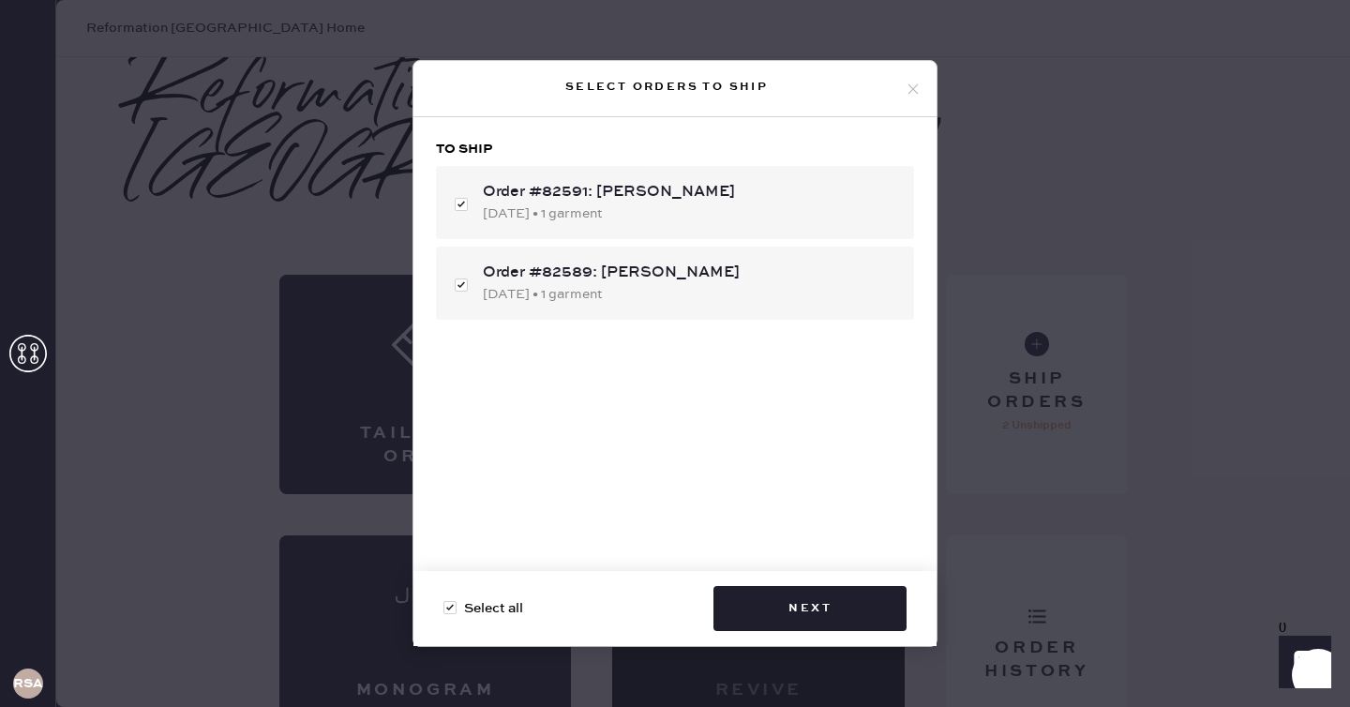
click at [911, 86] on use at bounding box center [913, 88] width 10 height 10
